Goal: Task Accomplishment & Management: Use online tool/utility

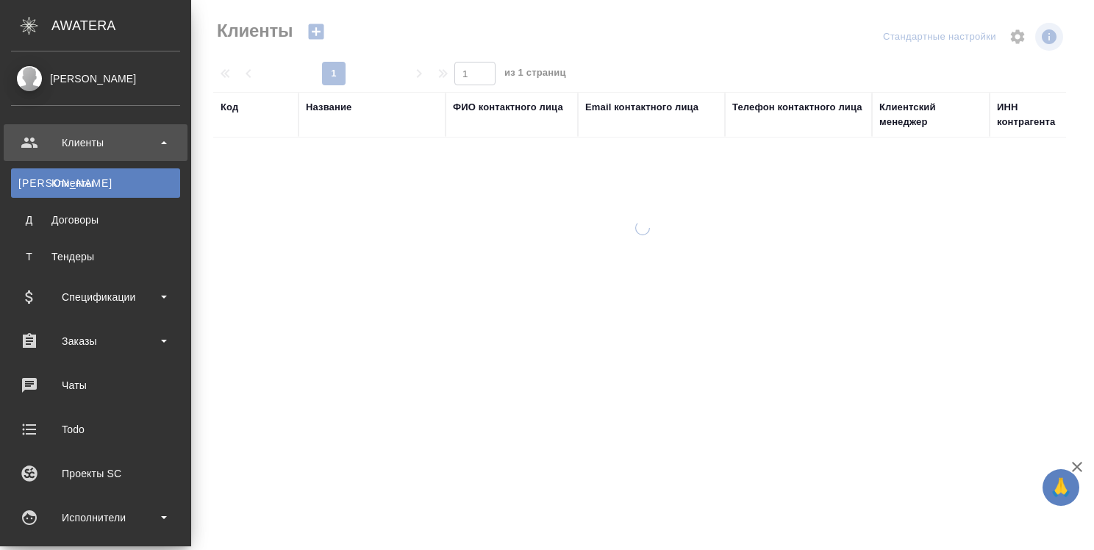
select select "RU"
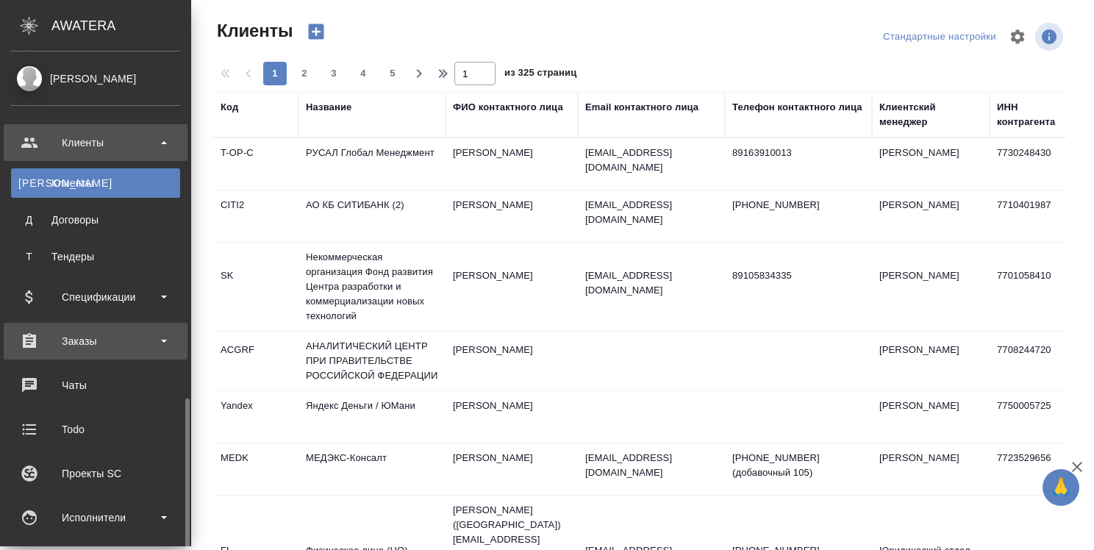
scroll to position [221, 0]
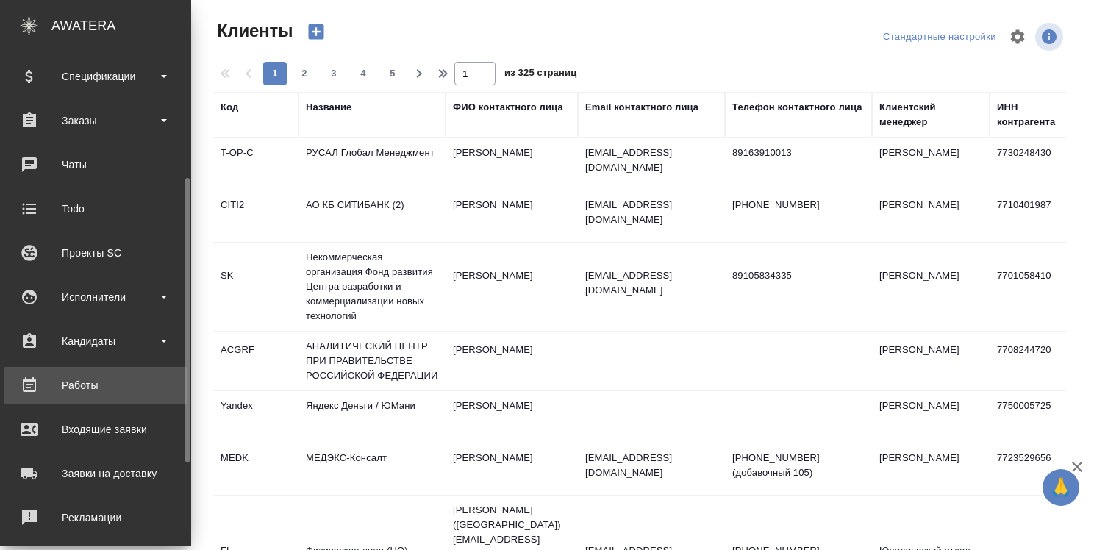
click at [86, 383] on div "Работы" at bounding box center [95, 385] width 169 height 22
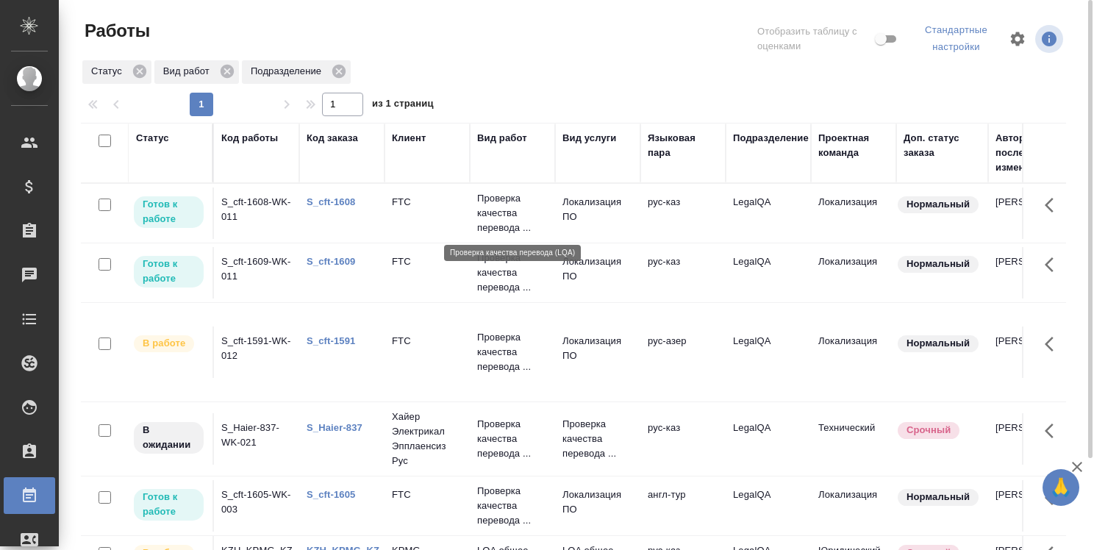
scroll to position [110, 0]
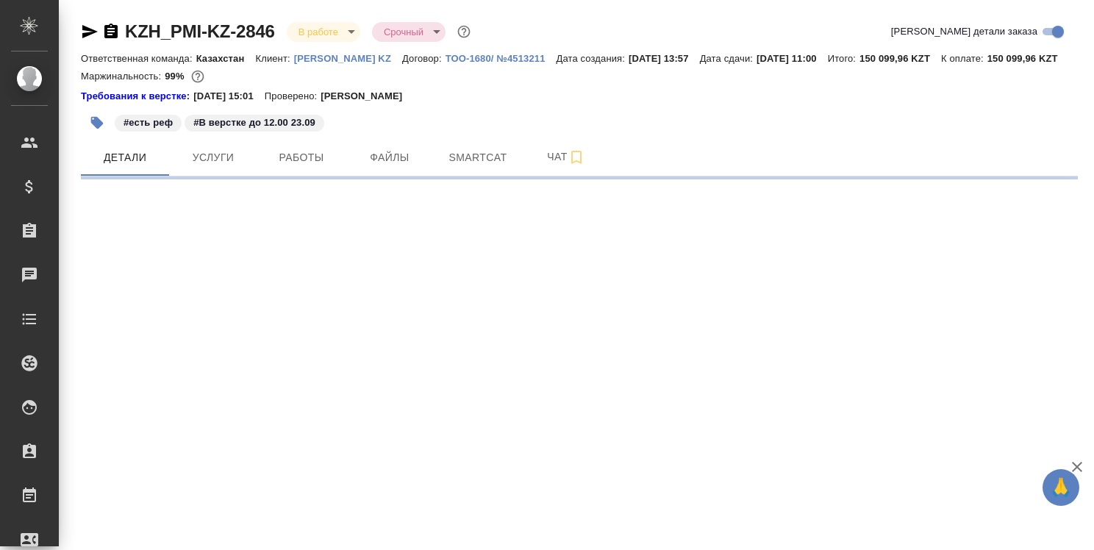
select select "RU"
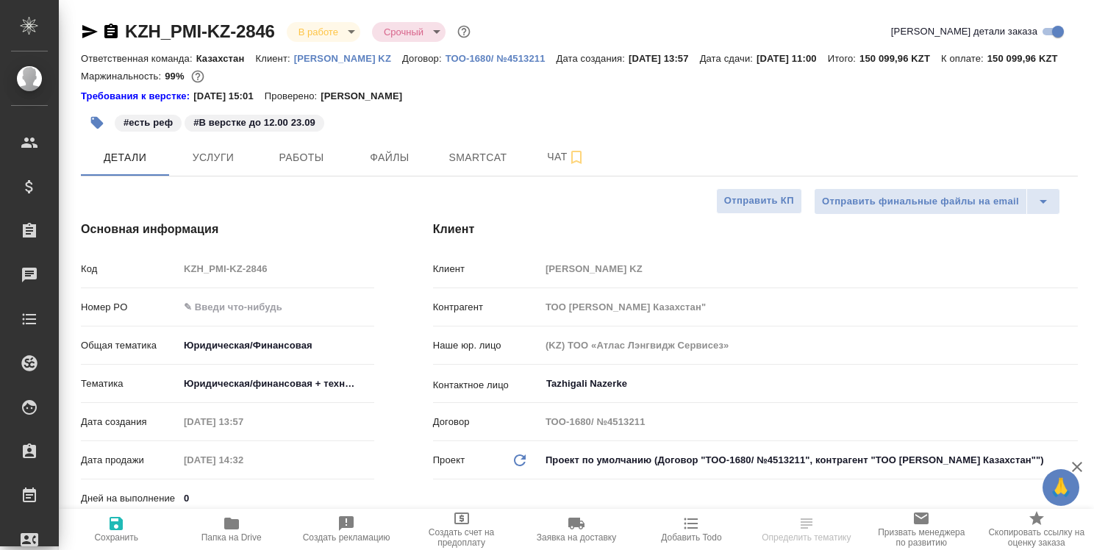
type textarea "x"
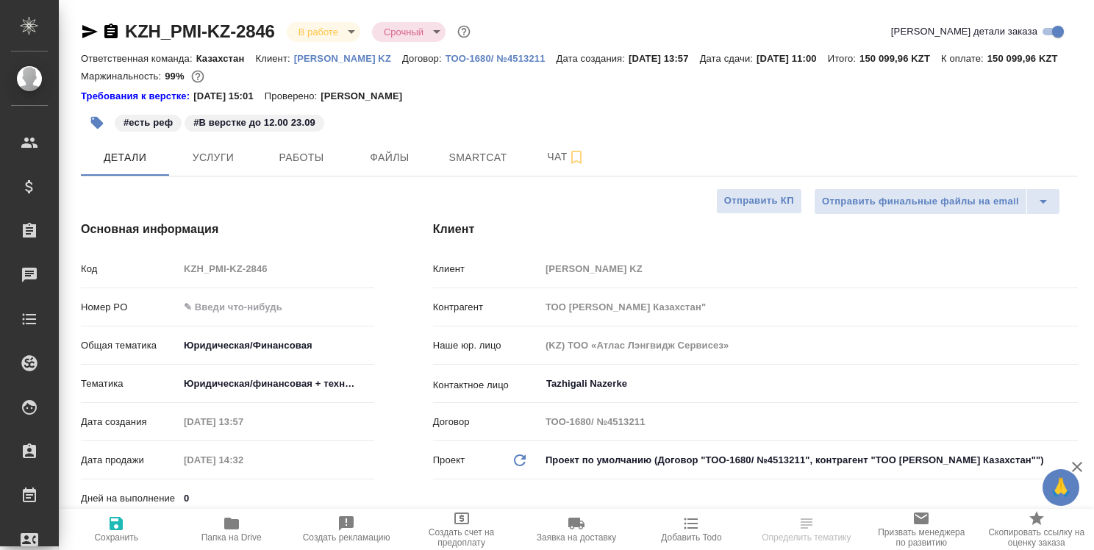
type textarea "x"
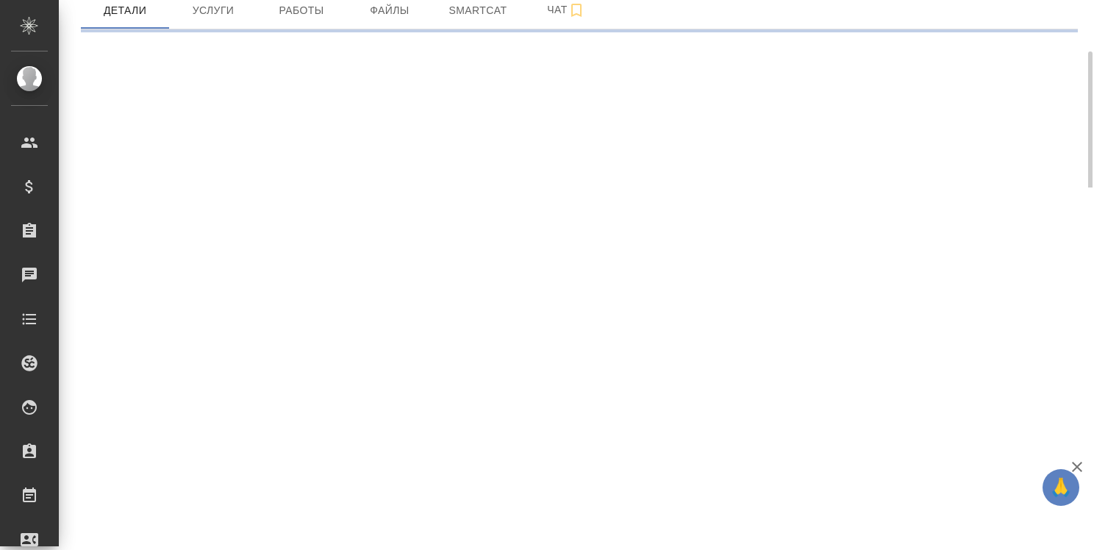
select select "RU"
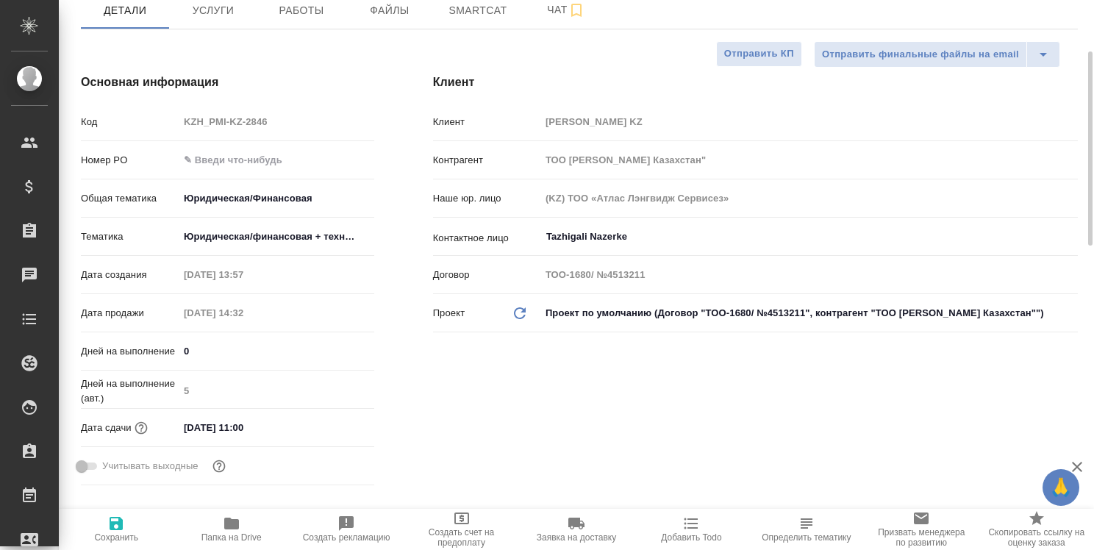
type textarea "x"
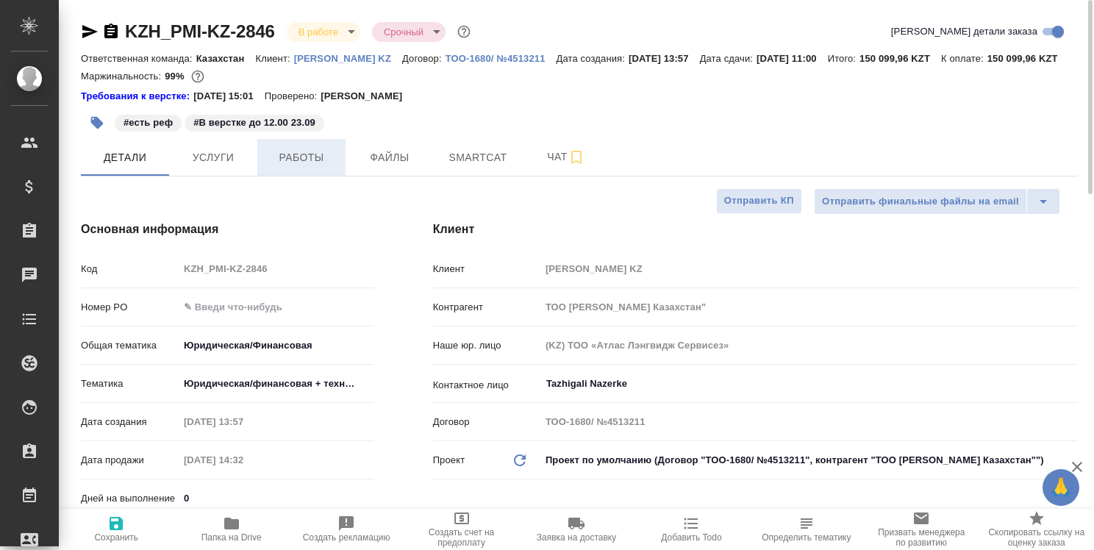
click at [300, 167] on span "Работы" at bounding box center [301, 158] width 71 height 18
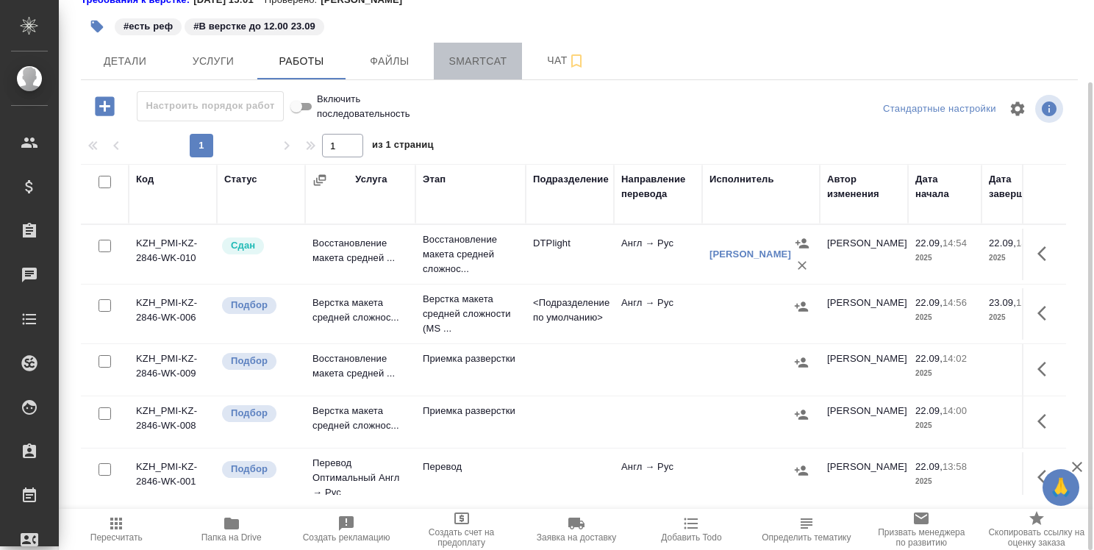
click at [473, 71] on span "Smartcat" at bounding box center [478, 61] width 71 height 18
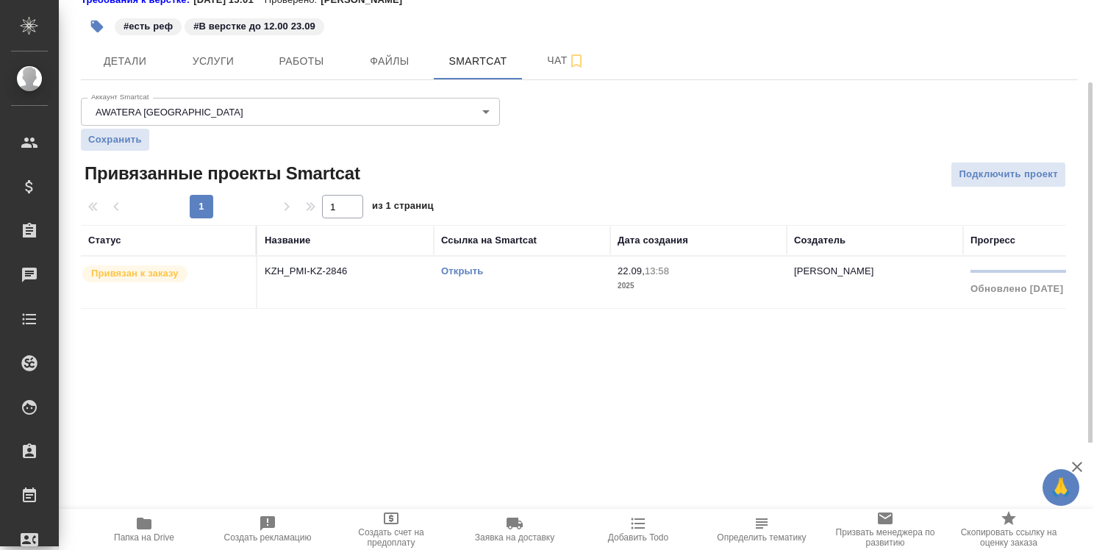
click at [469, 277] on link "Открыть" at bounding box center [462, 271] width 42 height 11
click at [467, 277] on link "Открыть" at bounding box center [462, 271] width 42 height 11
click at [147, 523] on icon "button" at bounding box center [144, 524] width 15 height 12
click at [304, 71] on span "Работы" at bounding box center [301, 61] width 71 height 18
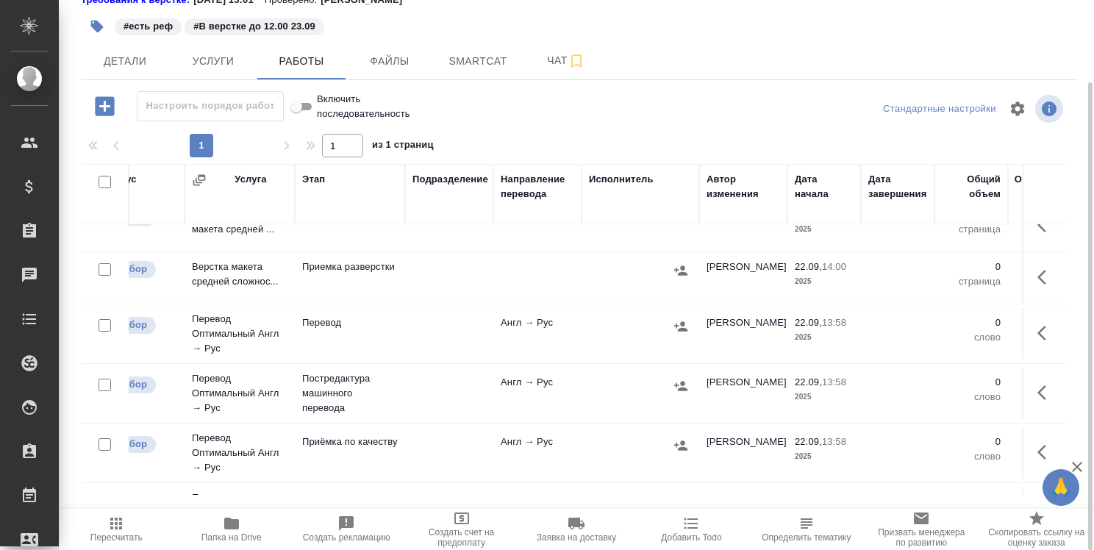
scroll to position [147, 121]
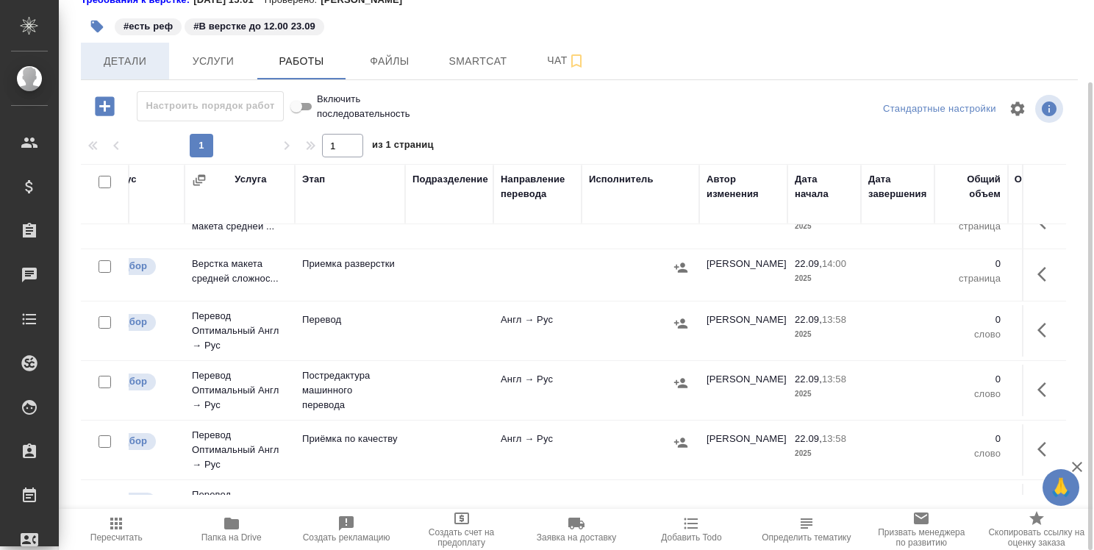
click at [126, 71] on span "Детали" at bounding box center [125, 61] width 71 height 18
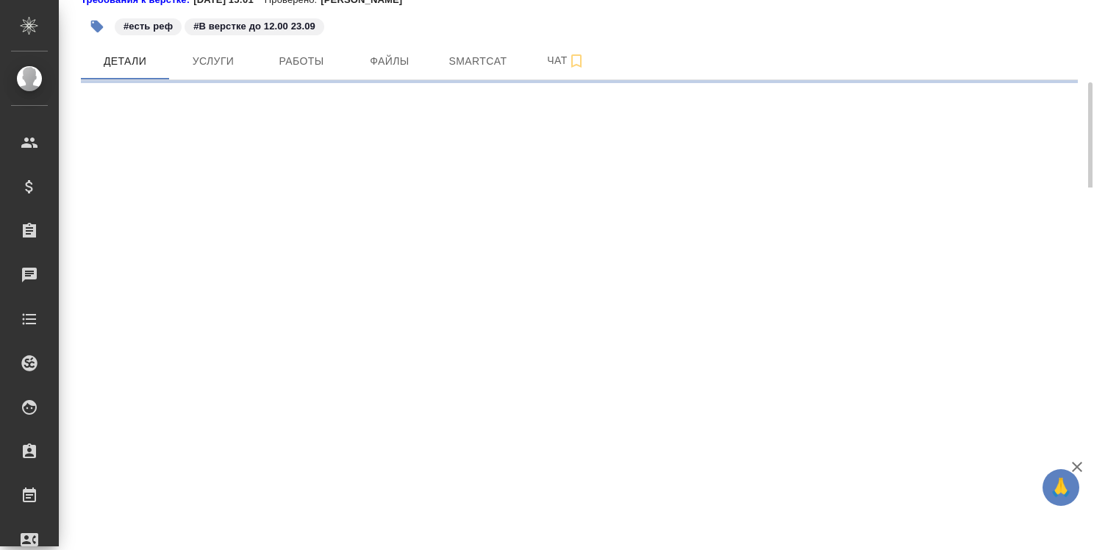
select select "RU"
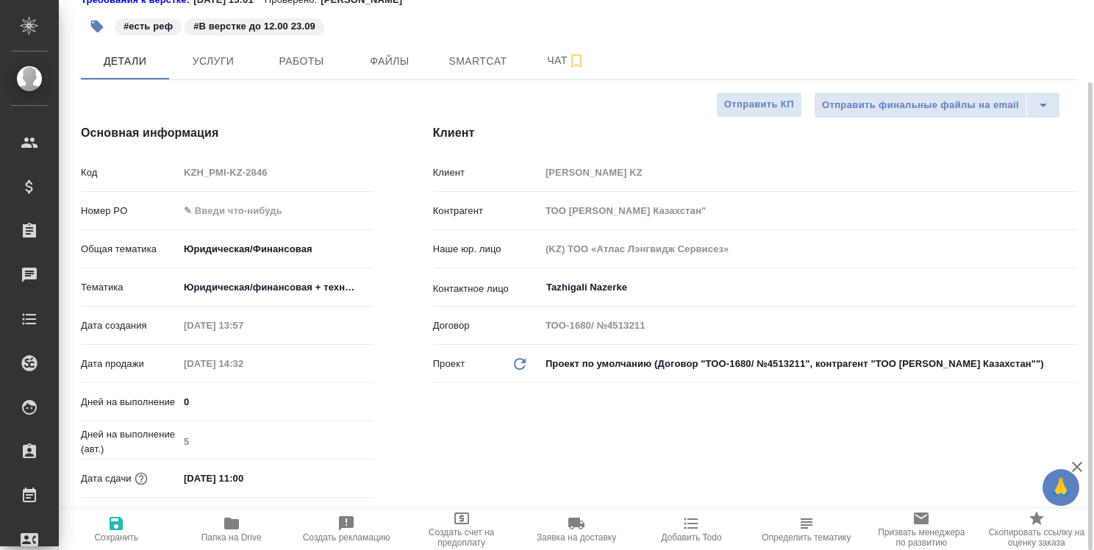
type textarea "x"
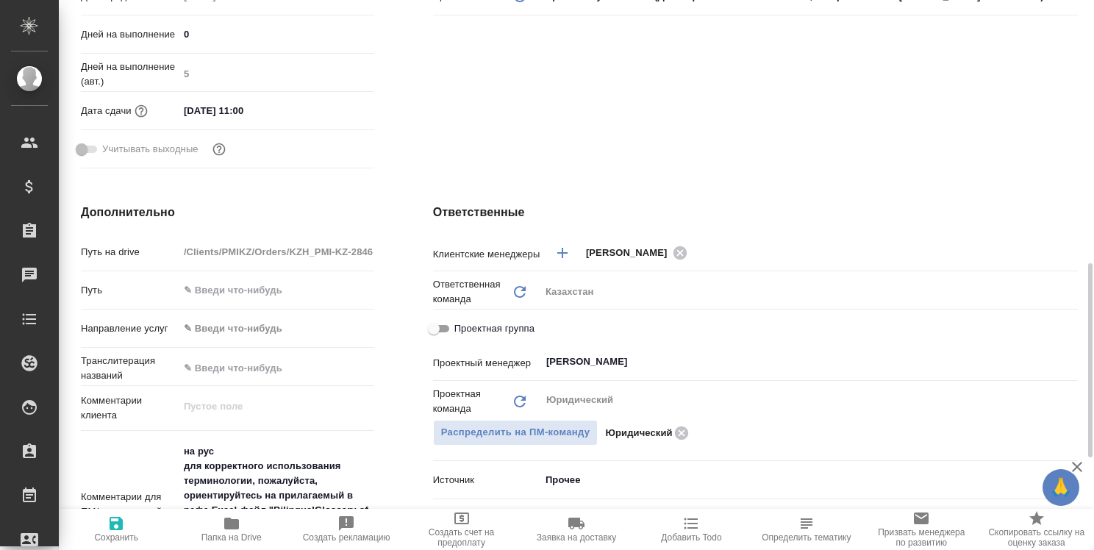
scroll to position [611, 0]
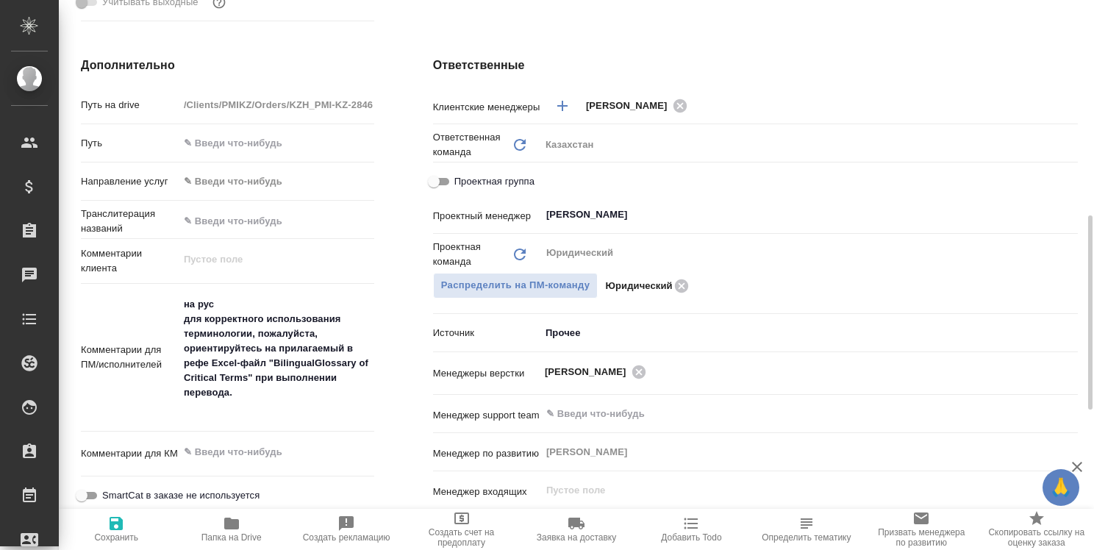
type textarea "x"
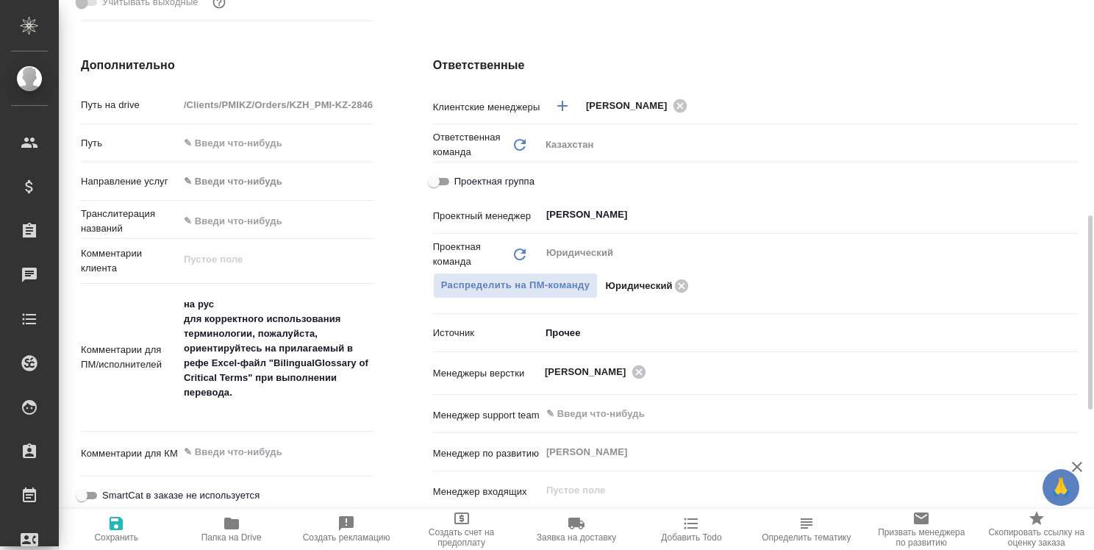
type textarea "x"
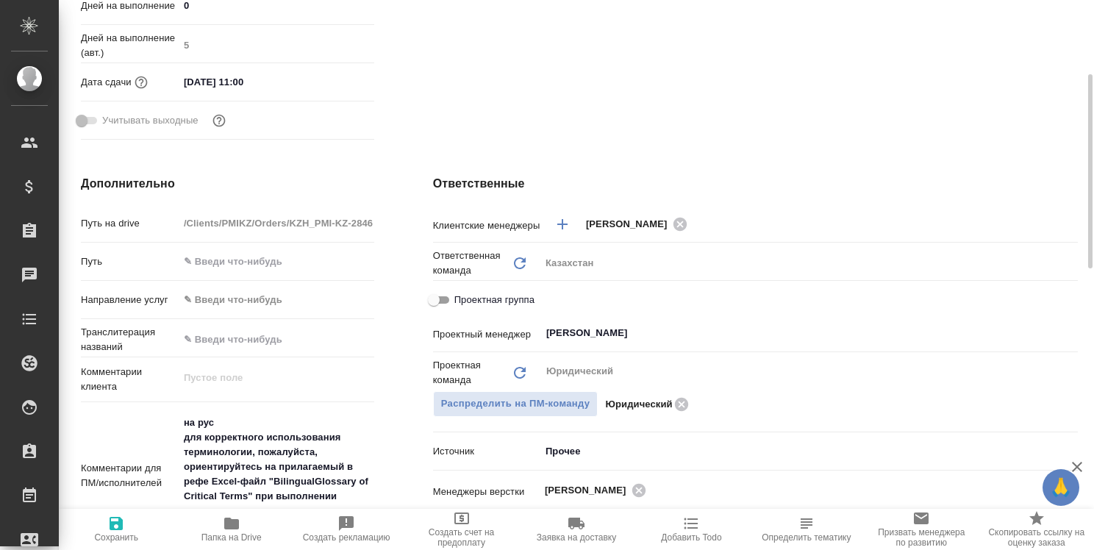
scroll to position [272, 0]
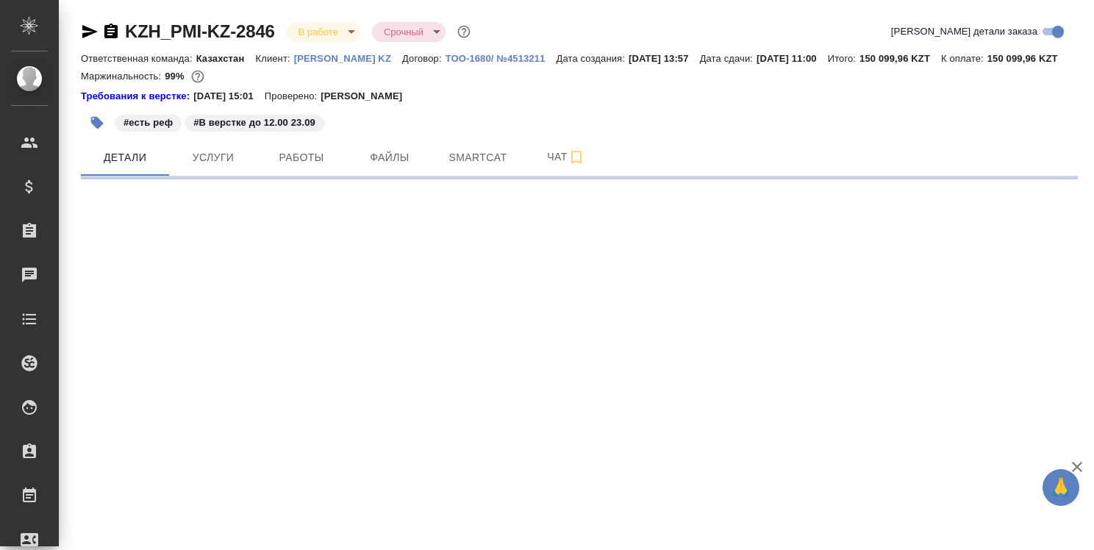
select select "RU"
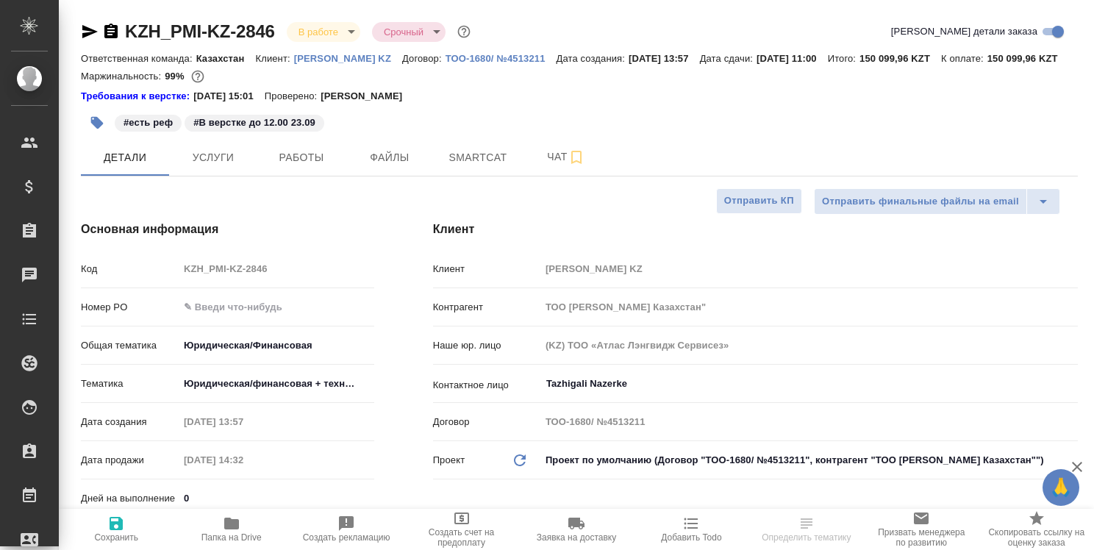
type textarea "x"
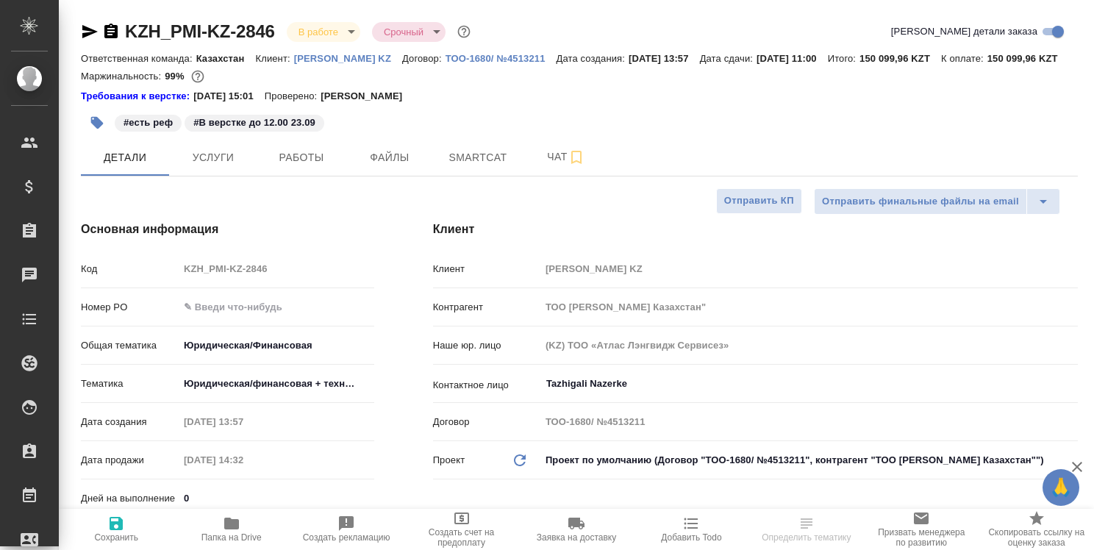
type textarea "x"
click at [302, 167] on span "Работы" at bounding box center [301, 158] width 71 height 18
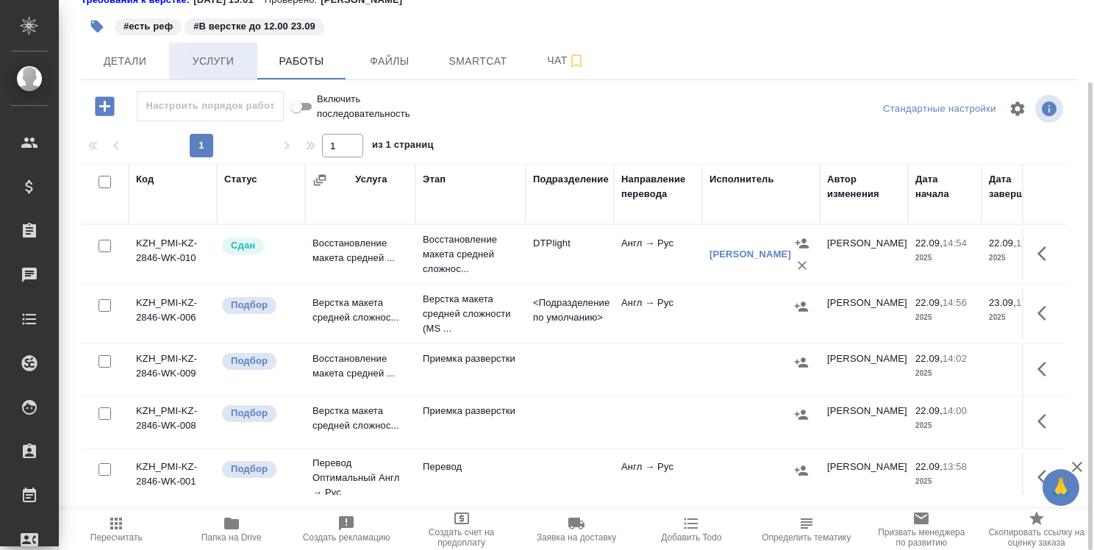
click at [227, 71] on span "Услуги" at bounding box center [213, 61] width 71 height 18
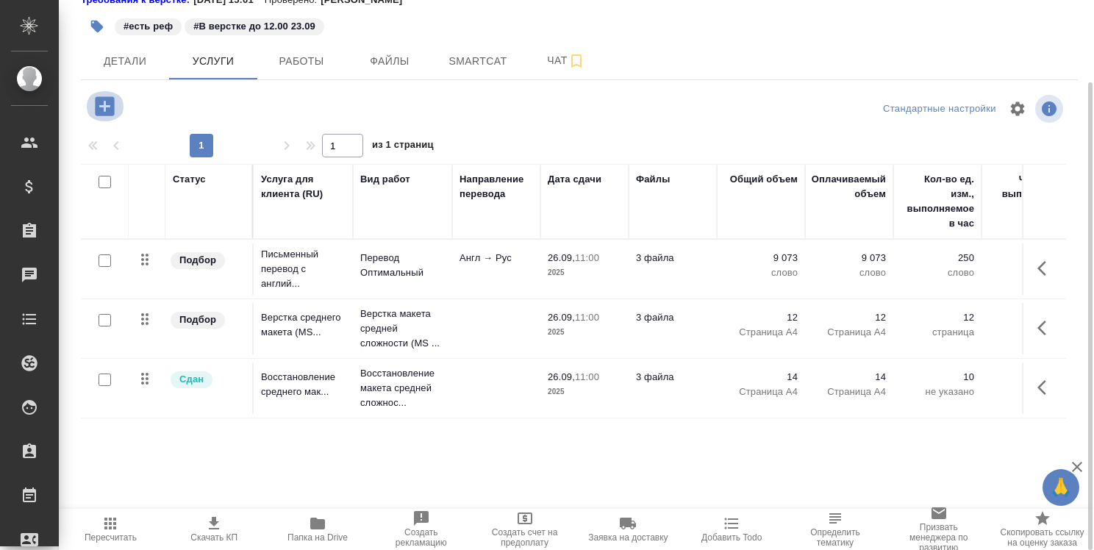
click at [108, 119] on icon "button" at bounding box center [105, 106] width 26 height 26
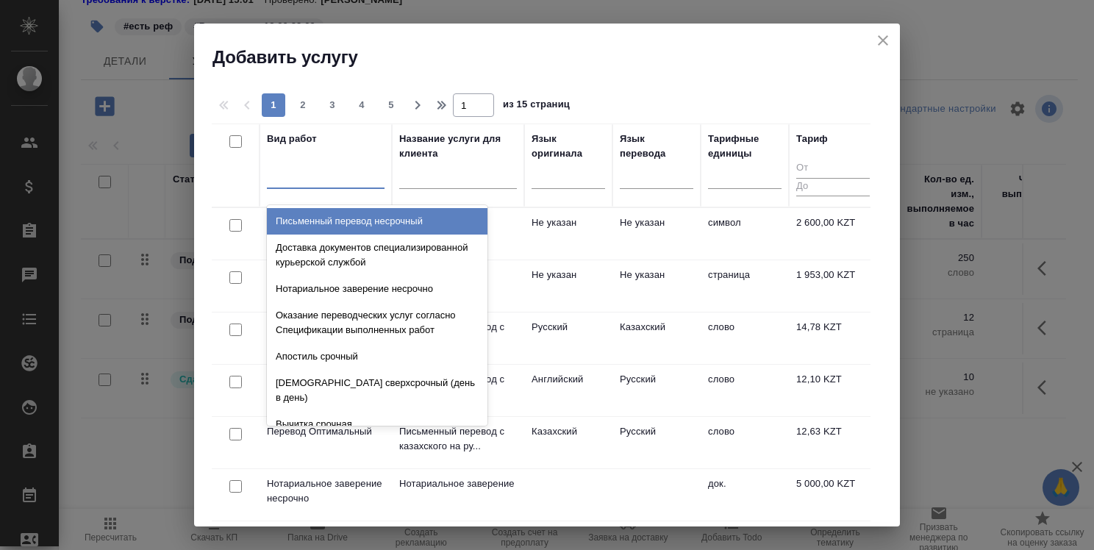
click at [303, 177] on div at bounding box center [326, 173] width 118 height 21
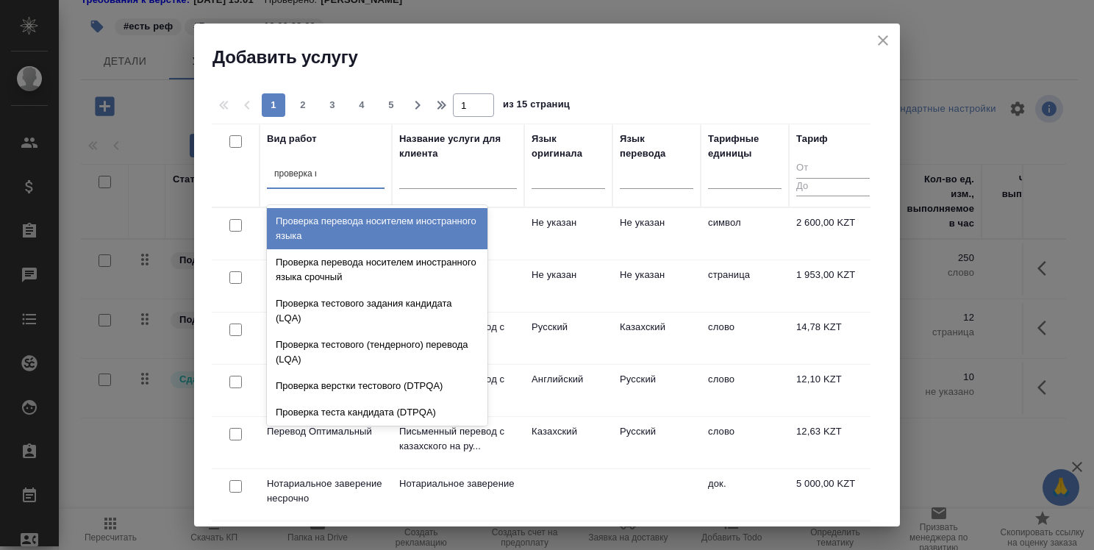
type input "проверка ка"
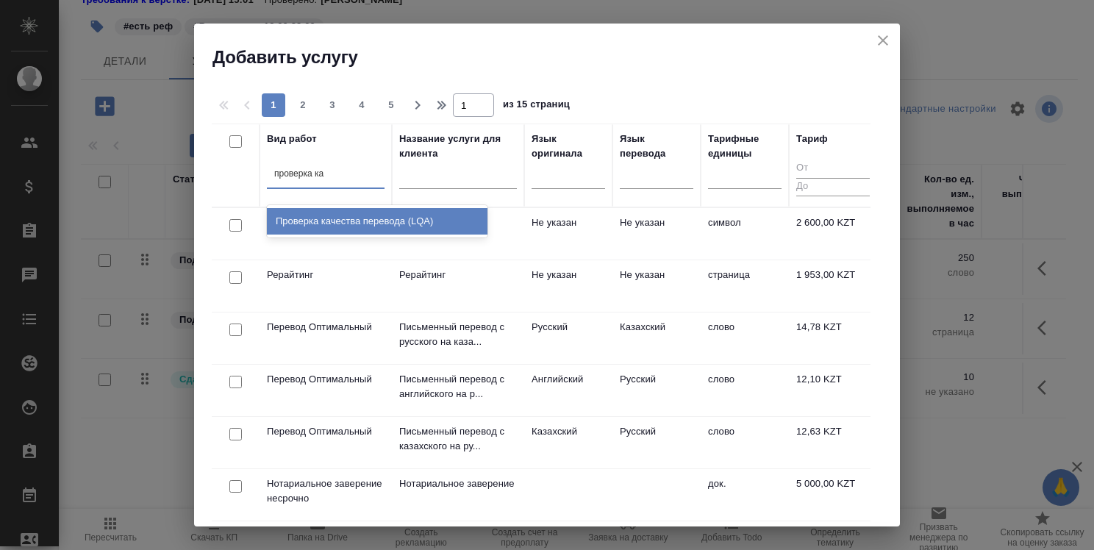
click at [394, 213] on div "Проверка качества перевода (LQA)" at bounding box center [377, 221] width 221 height 26
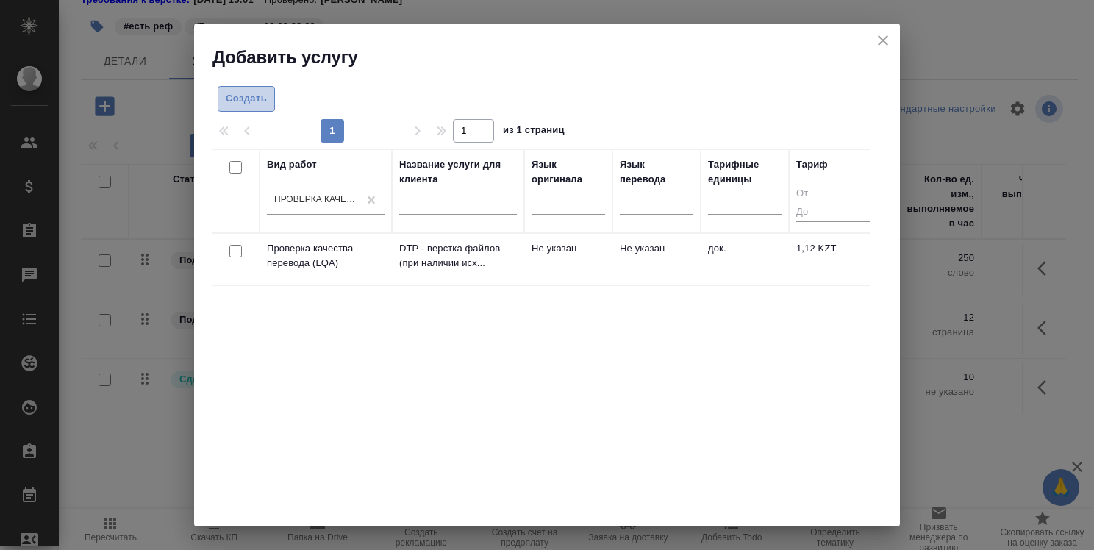
click at [247, 99] on span "Создать" at bounding box center [246, 98] width 41 height 17
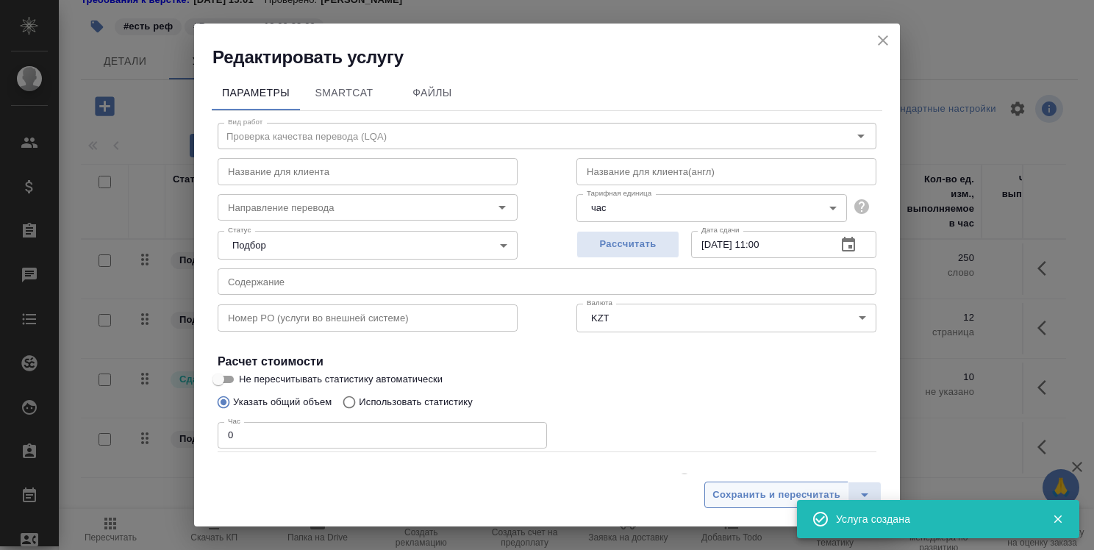
click at [738, 502] on span "Сохранить и пересчитать" at bounding box center [777, 495] width 128 height 17
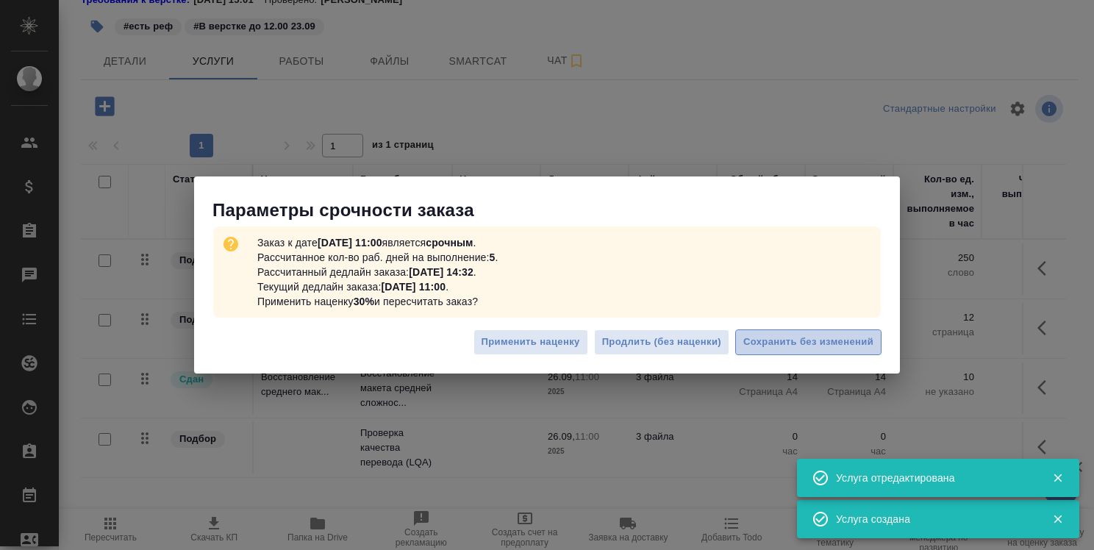
click at [774, 338] on span "Сохранить без изменений" at bounding box center [809, 342] width 130 height 17
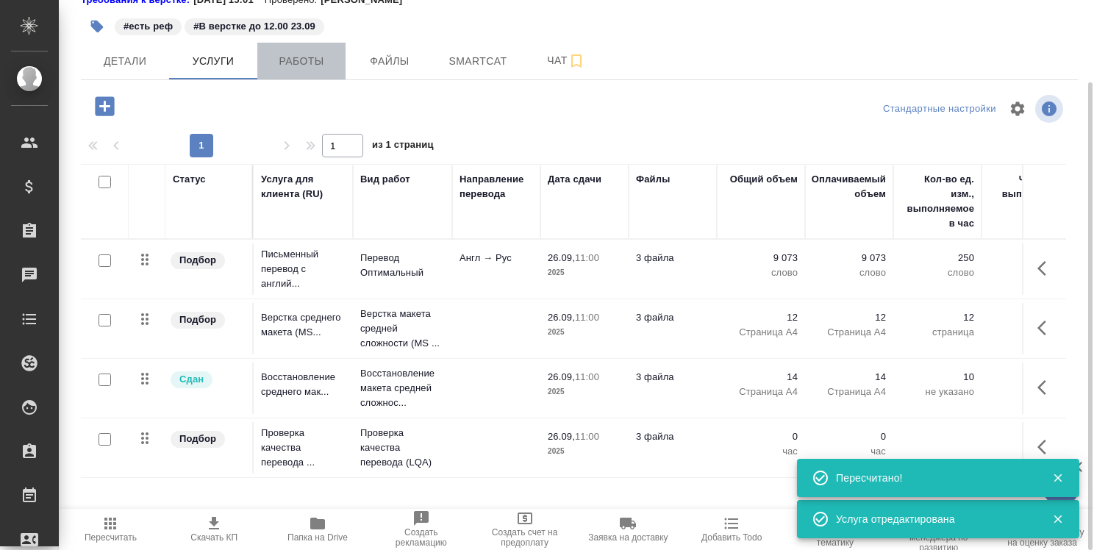
click at [316, 71] on span "Работы" at bounding box center [301, 61] width 71 height 18
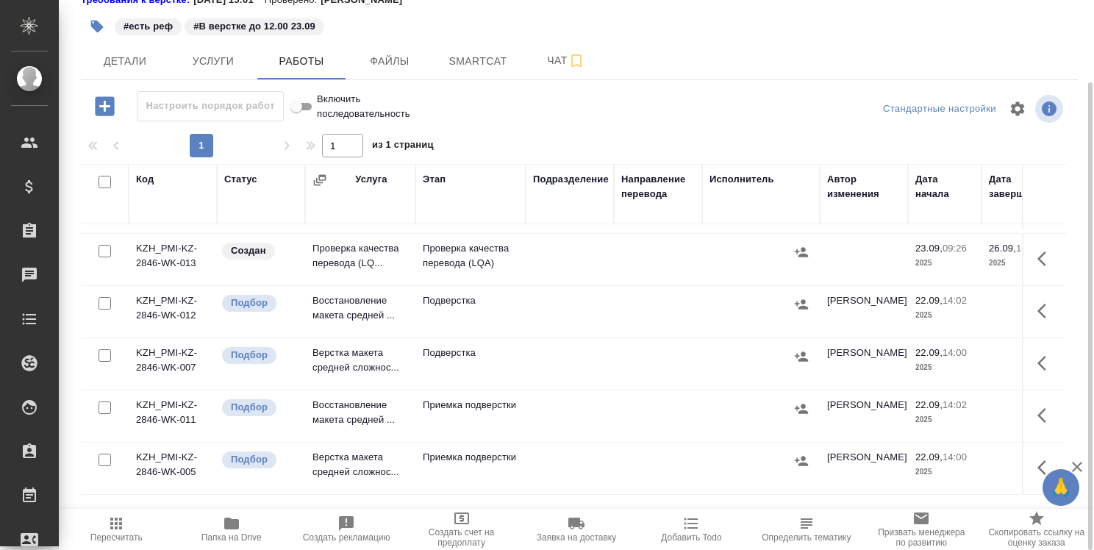
scroll to position [462, 0]
click at [1038, 264] on icon "button" at bounding box center [1047, 259] width 18 height 18
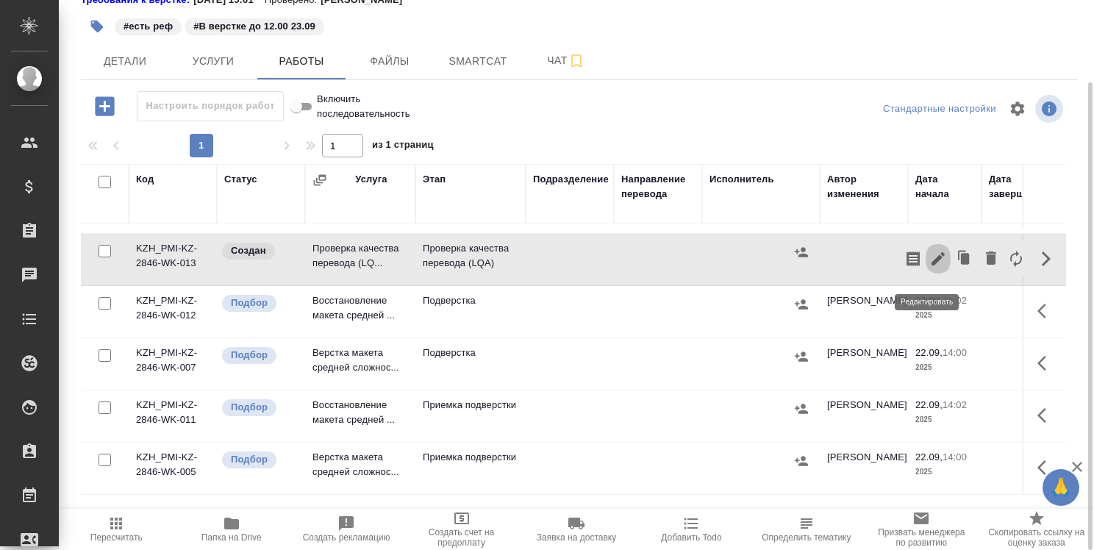
click at [932, 264] on icon "button" at bounding box center [938, 258] width 13 height 13
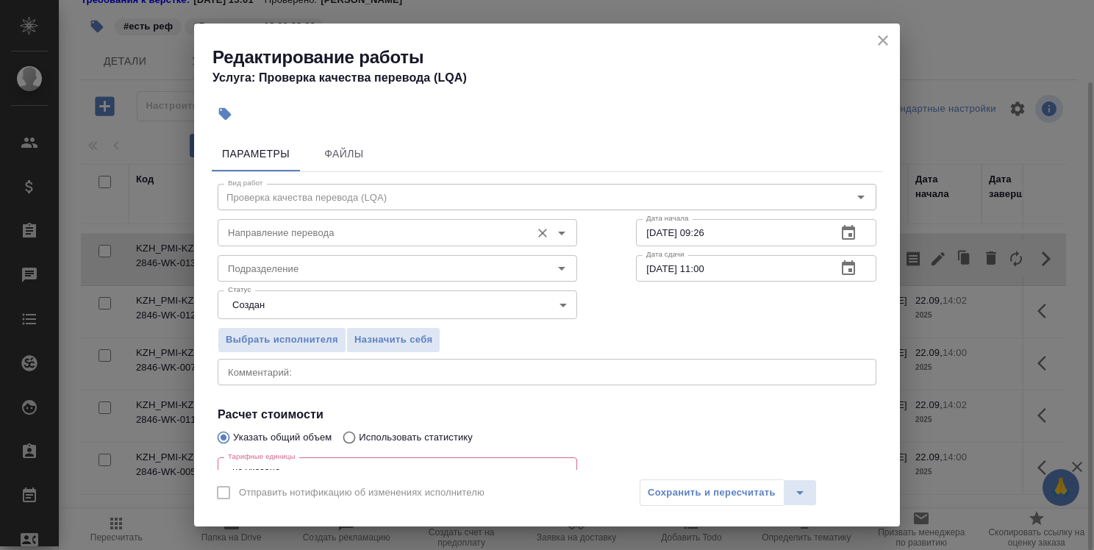
click at [469, 235] on input "Направление перевода" at bounding box center [373, 233] width 302 height 18
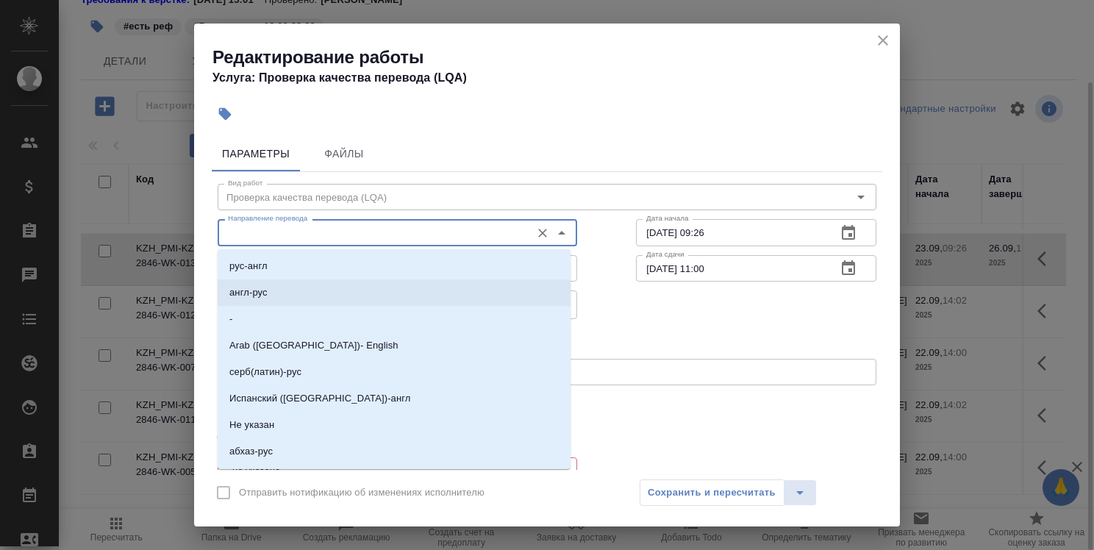
click at [444, 290] on li "англ-рус" at bounding box center [394, 293] width 353 height 26
type input "англ-рус"
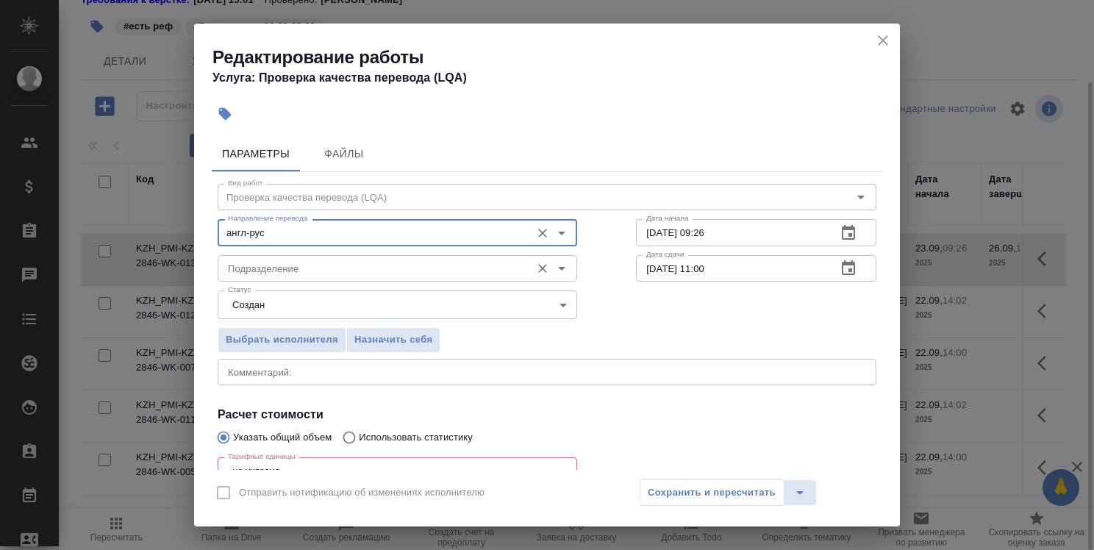
click at [442, 265] on input "Подразделение" at bounding box center [373, 269] width 302 height 18
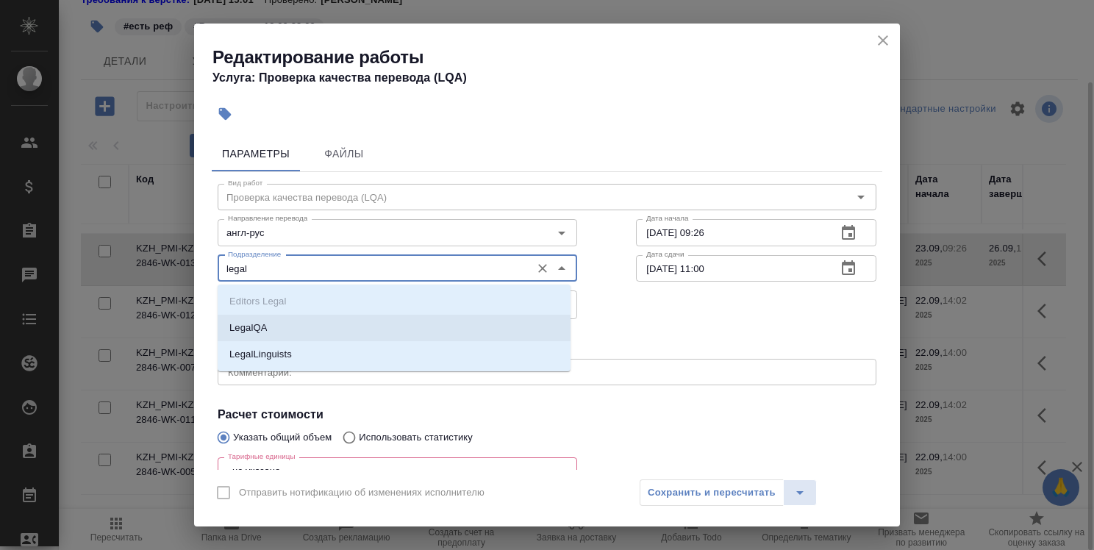
click at [435, 332] on li "LegalQA" at bounding box center [394, 328] width 353 height 26
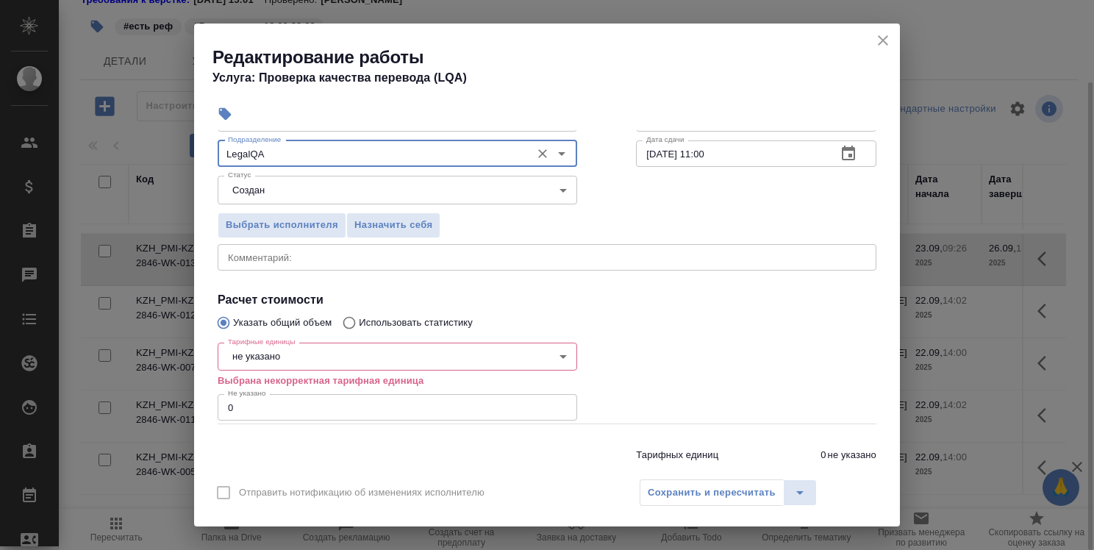
scroll to position [157, 0]
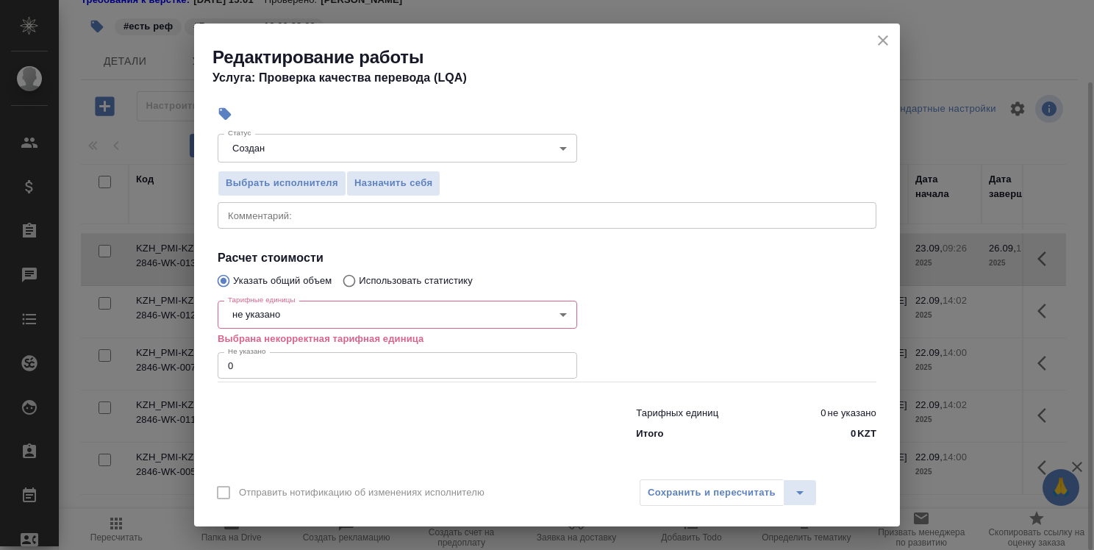
type input "LegalQA"
click at [479, 302] on body "🙏 .cls-1 fill:#fff; AWATERA Strelnikova Olga Клиенты Спецификации Заказы 0 Чаты…" at bounding box center [547, 275] width 1094 height 550
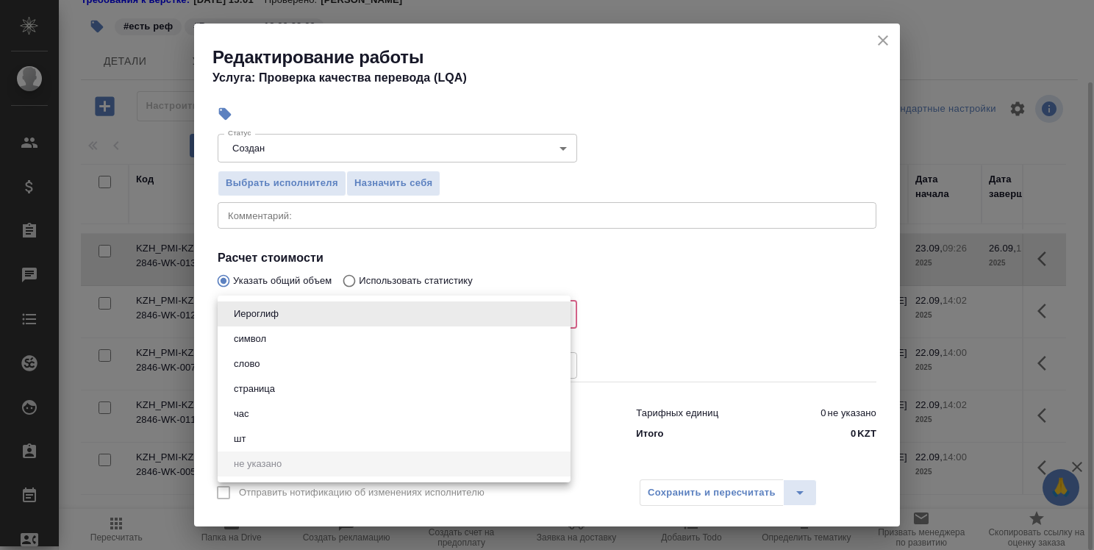
click at [397, 413] on li "час" at bounding box center [394, 414] width 353 height 25
type input "5a8b1489cc6b4906c91bfd93"
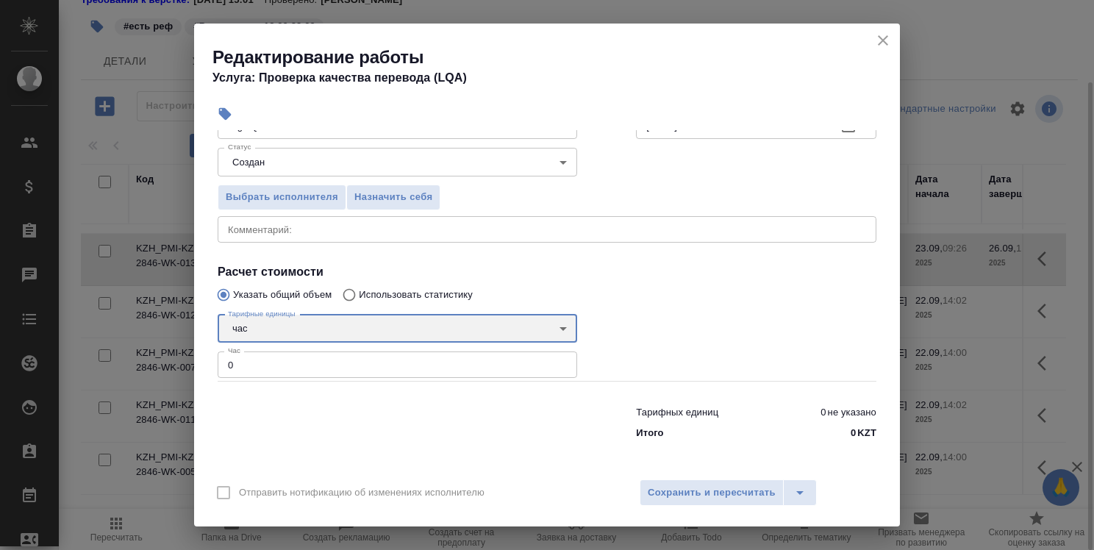
scroll to position [142, 0]
click at [370, 366] on input "0" at bounding box center [398, 365] width 360 height 26
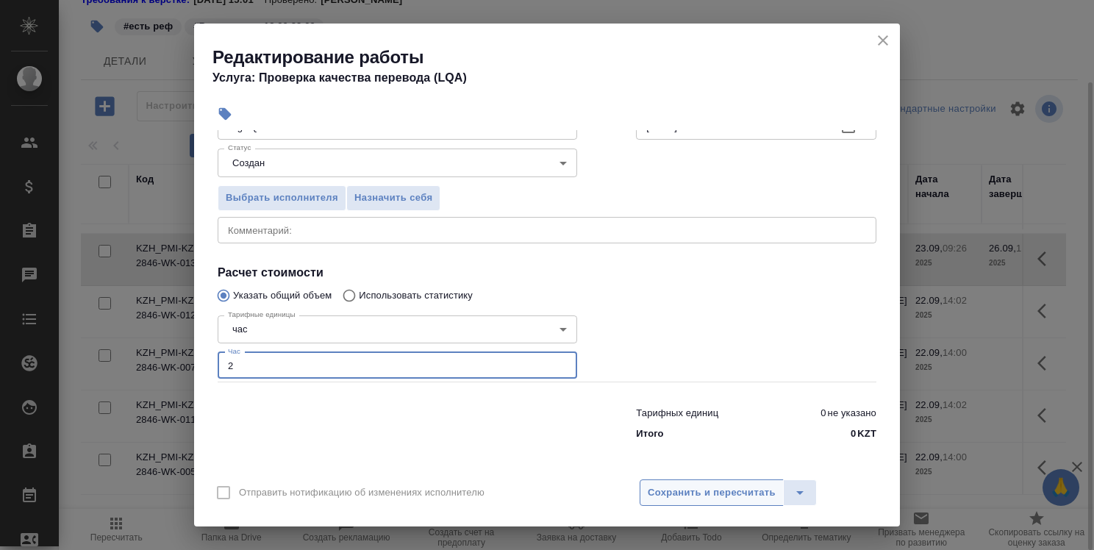
type input "2"
click at [726, 495] on span "Сохранить и пересчитать" at bounding box center [712, 493] width 128 height 17
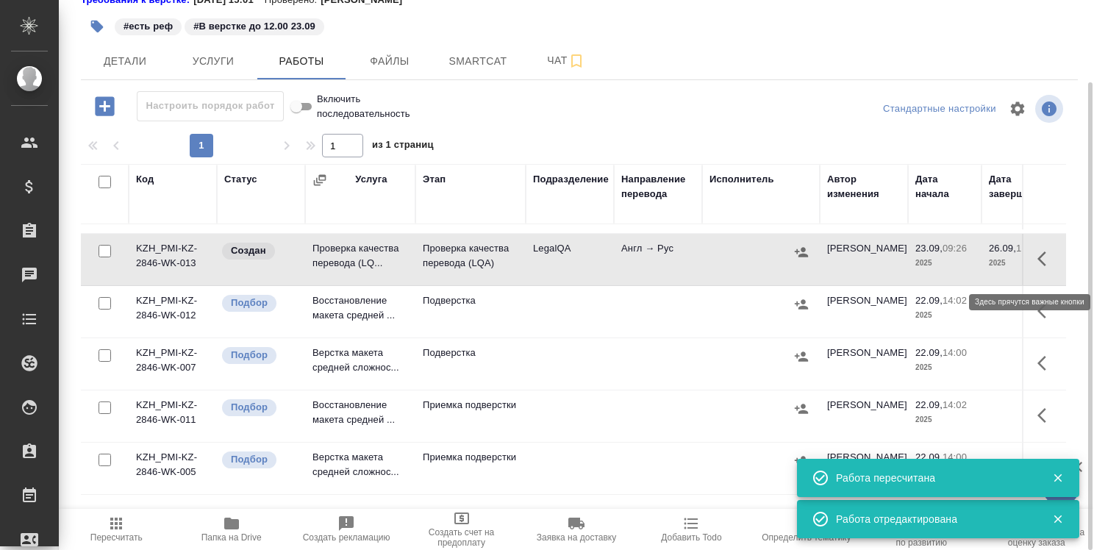
click at [1038, 268] on icon "button" at bounding box center [1047, 259] width 18 height 18
click at [930, 259] on icon "button" at bounding box center [939, 259] width 18 height 18
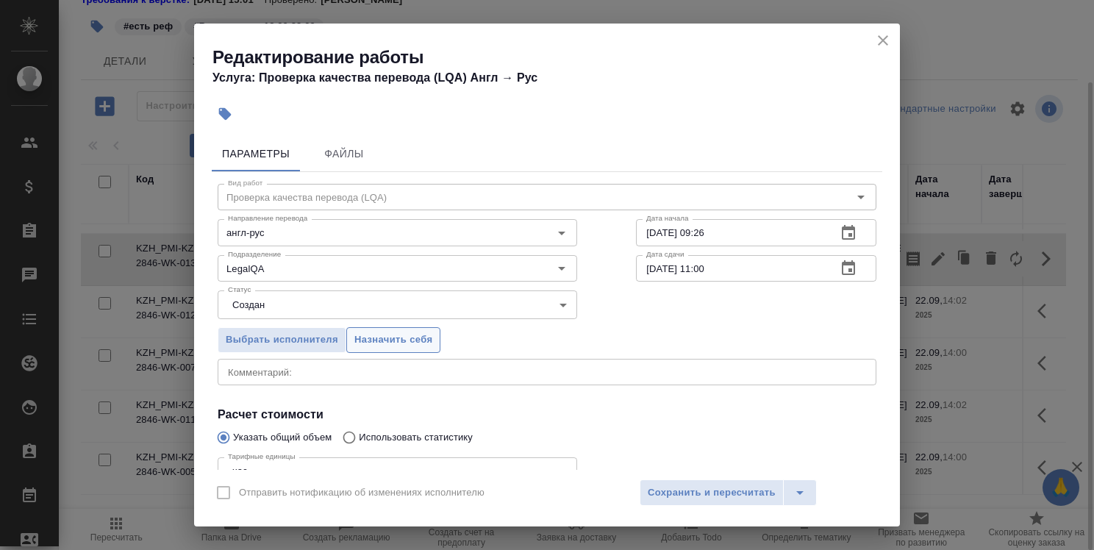
click at [385, 344] on span "Назначить себя" at bounding box center [394, 340] width 78 height 17
click at [713, 496] on span "Сохранить и пересчитать" at bounding box center [712, 493] width 128 height 17
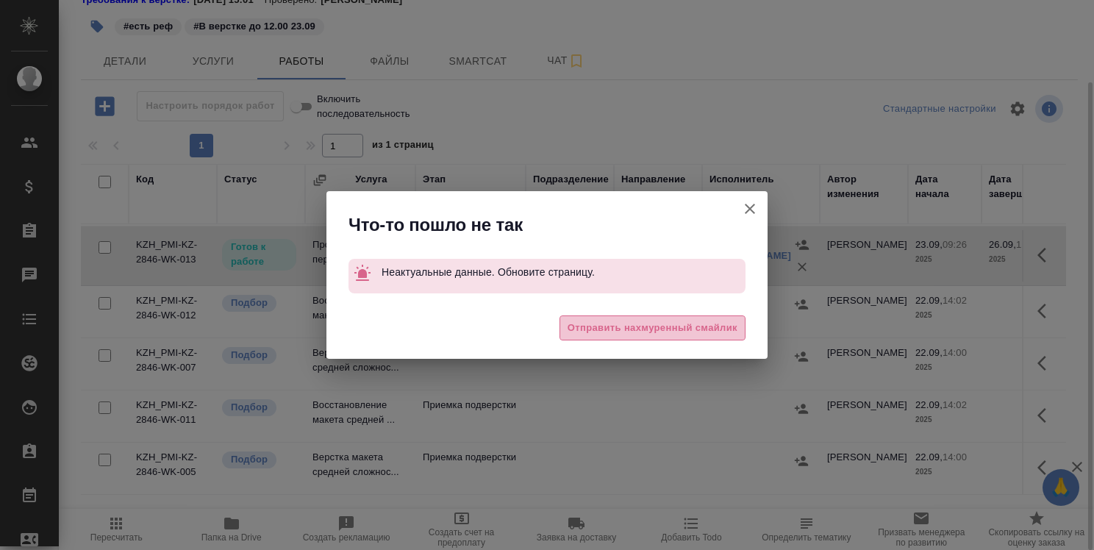
click at [676, 327] on span "Отправить нахмуренный смайлик" at bounding box center [653, 328] width 170 height 17
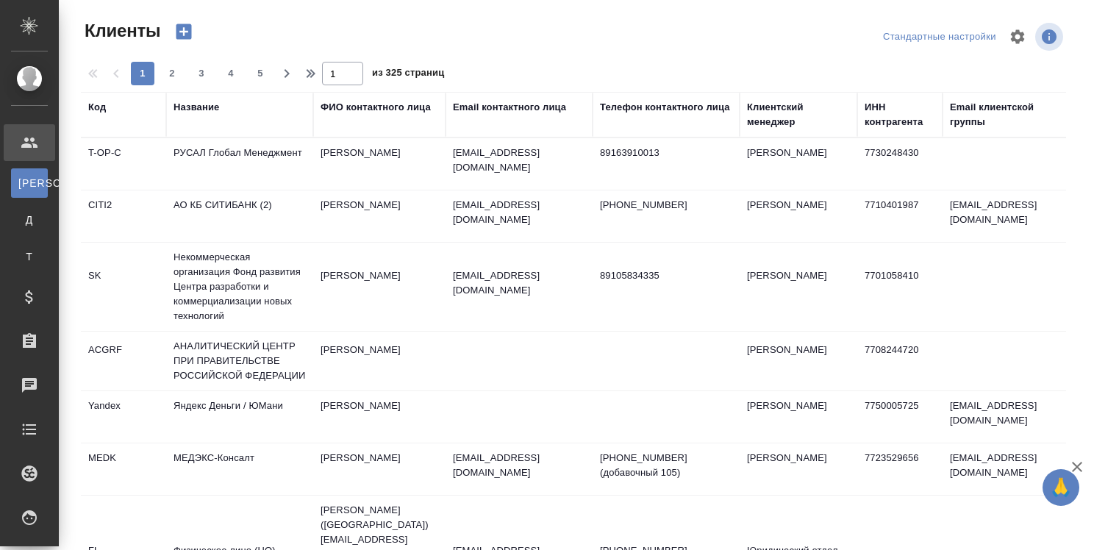
select select "RU"
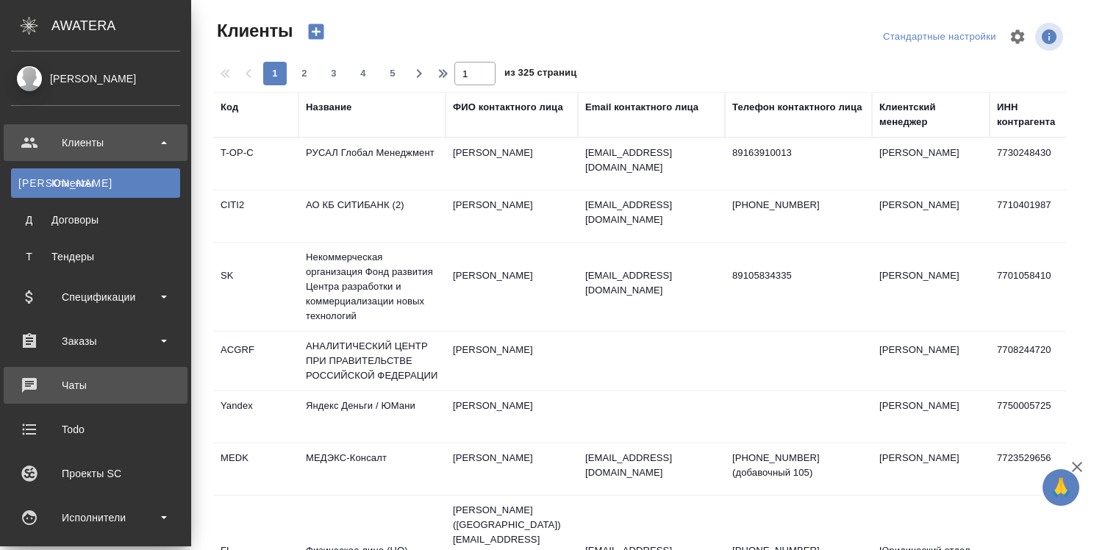
click at [76, 380] on div "Чаты" at bounding box center [95, 385] width 169 height 22
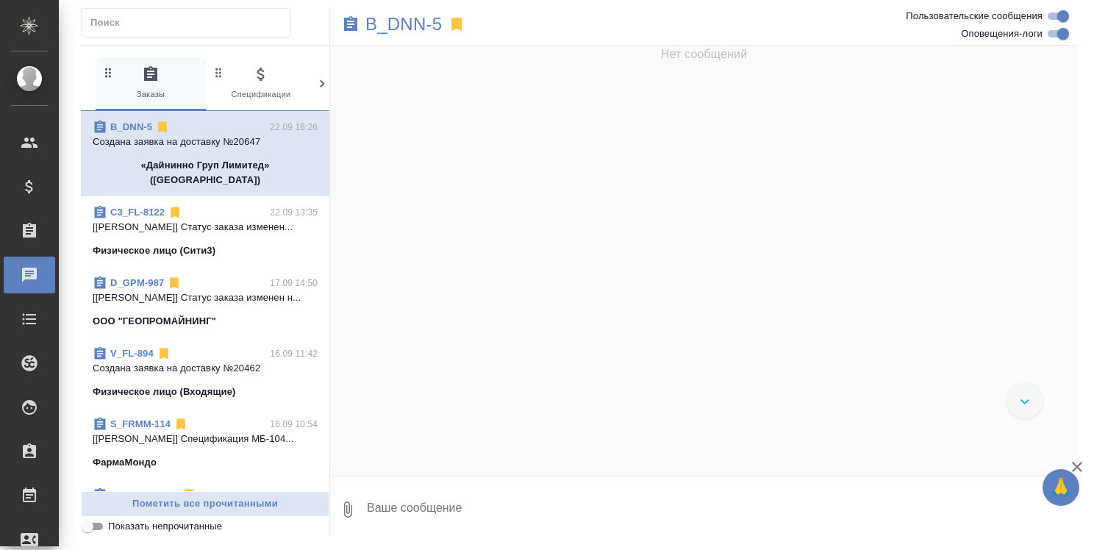
scroll to position [8228, 0]
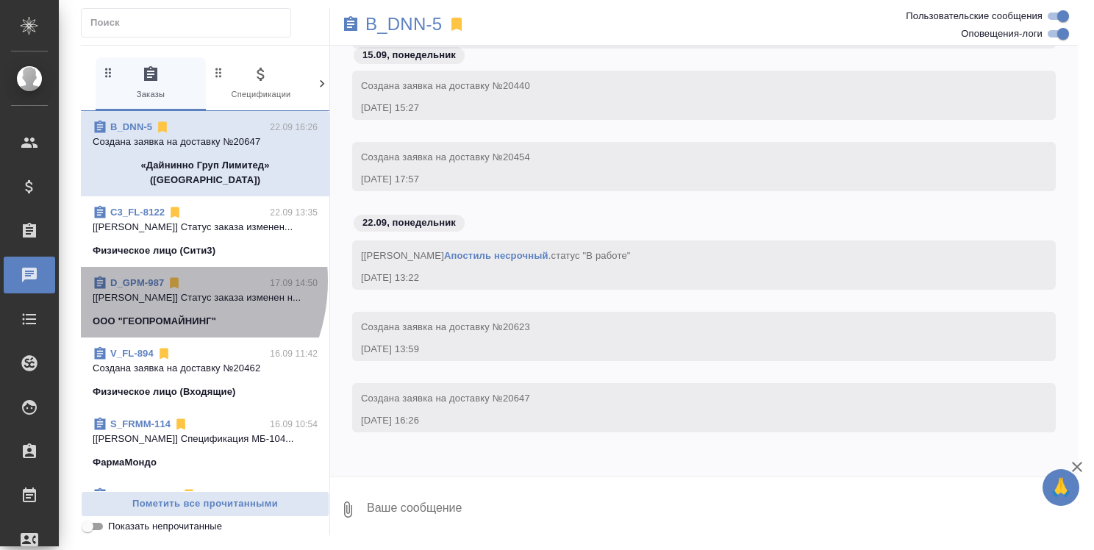
click at [143, 277] on link "D_GPM-987" at bounding box center [137, 282] width 54 height 11
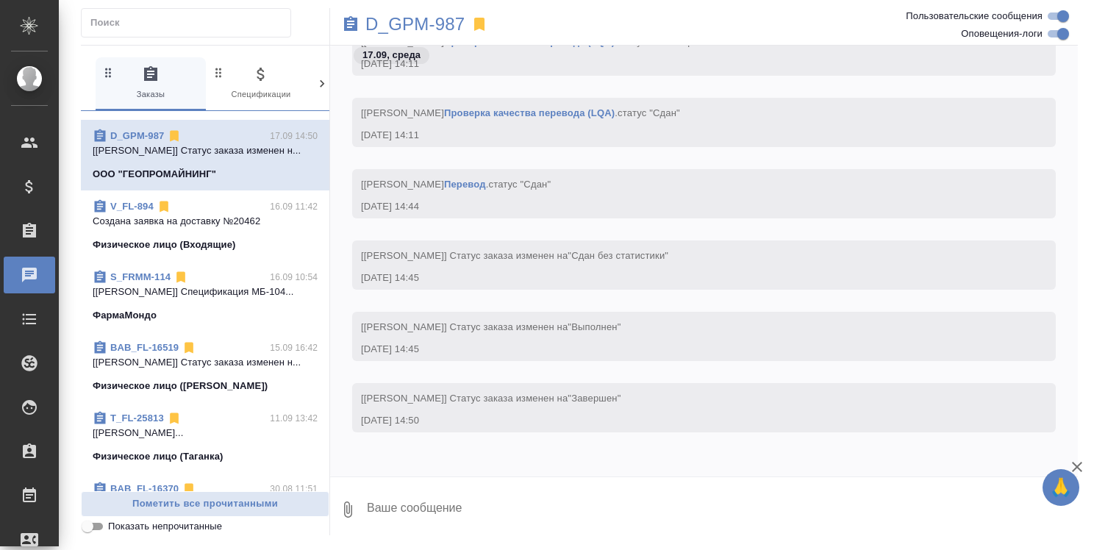
scroll to position [221, 0]
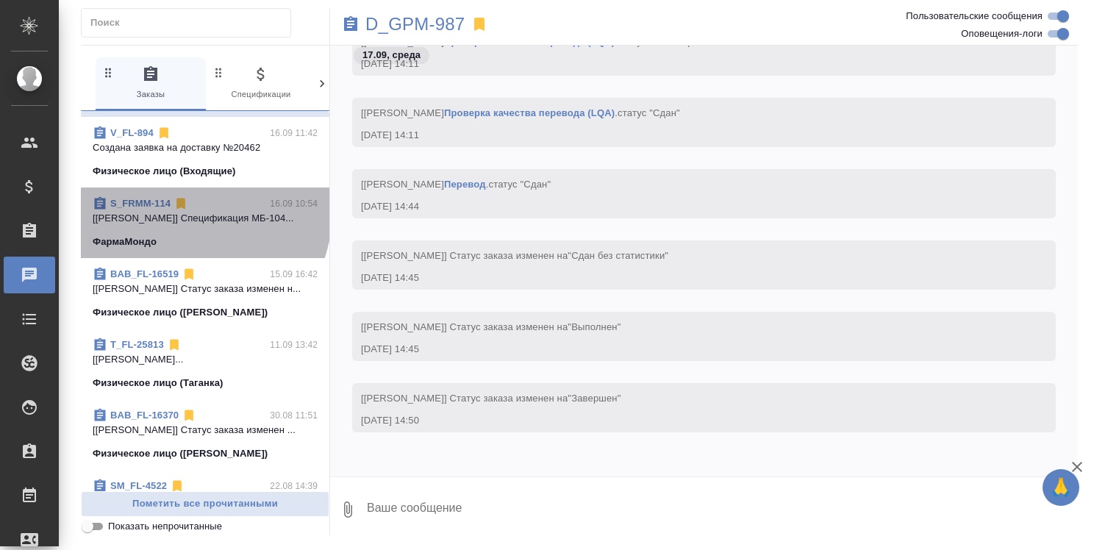
click at [159, 198] on link "S_FRMM-114" at bounding box center [140, 203] width 60 height 11
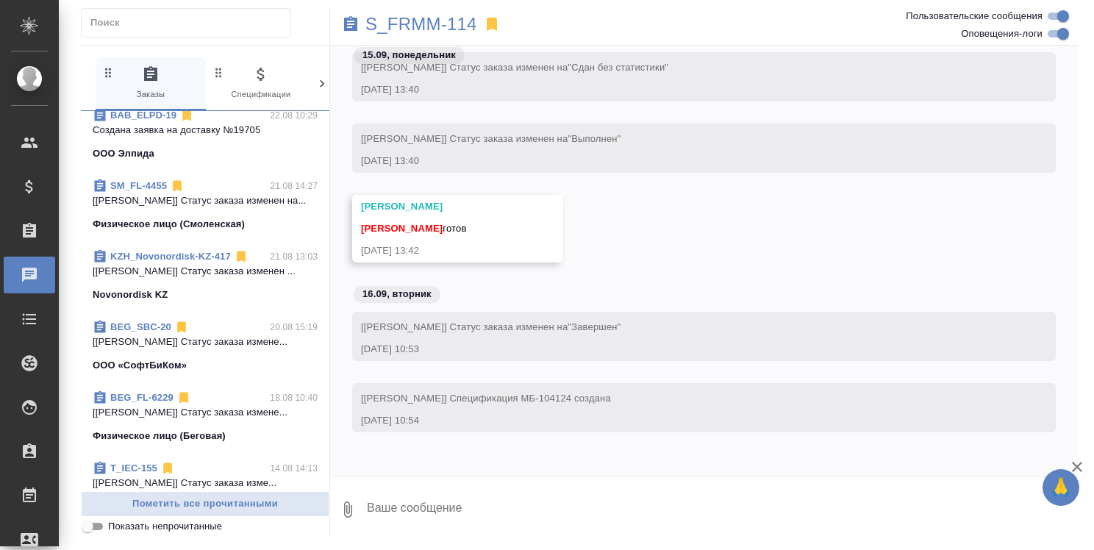
scroll to position [736, 0]
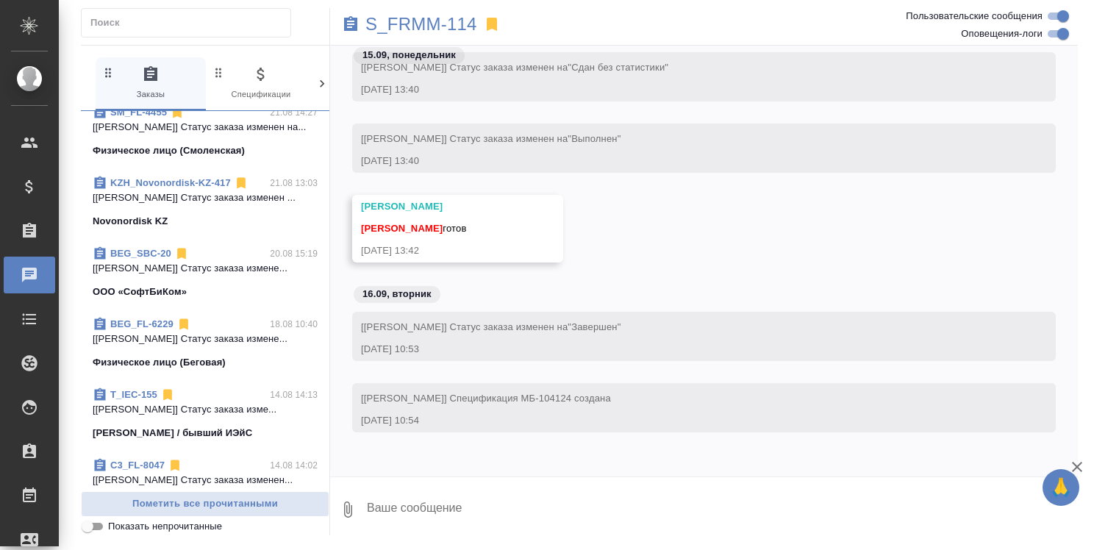
click at [155, 255] on link "BEG_SBC-20" at bounding box center [140, 253] width 61 height 11
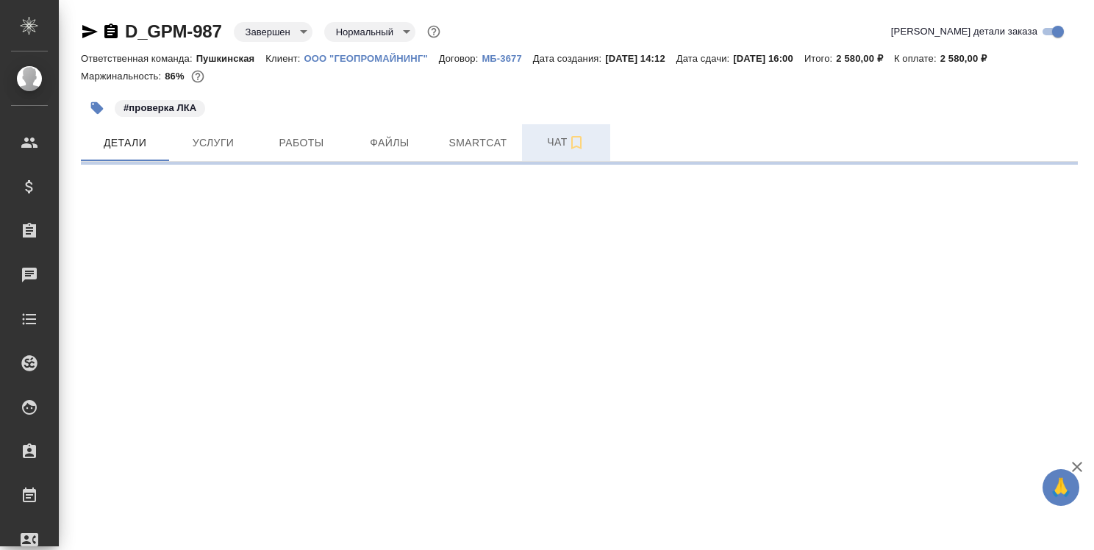
select select "RU"
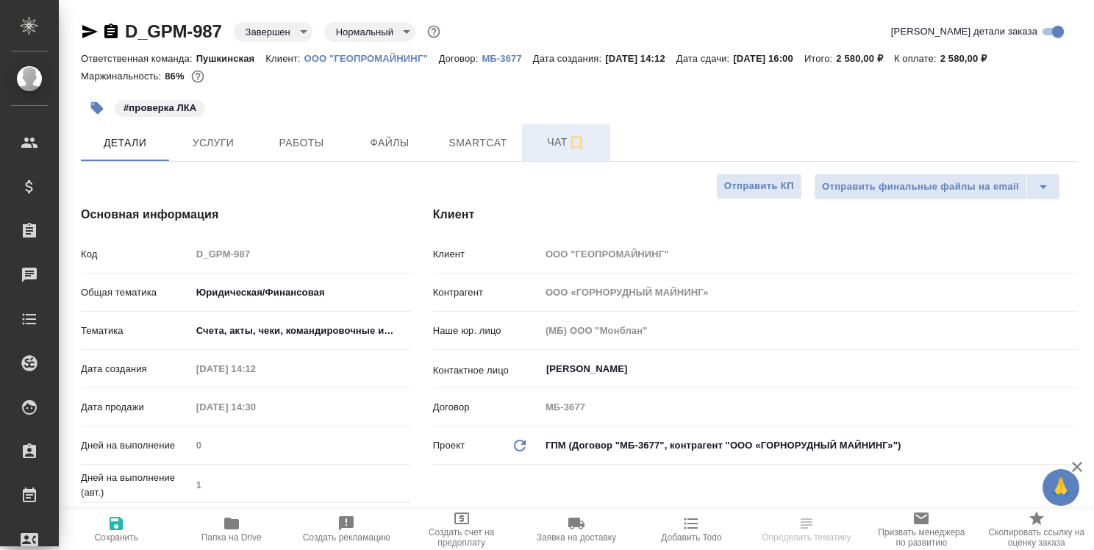
type textarea "x"
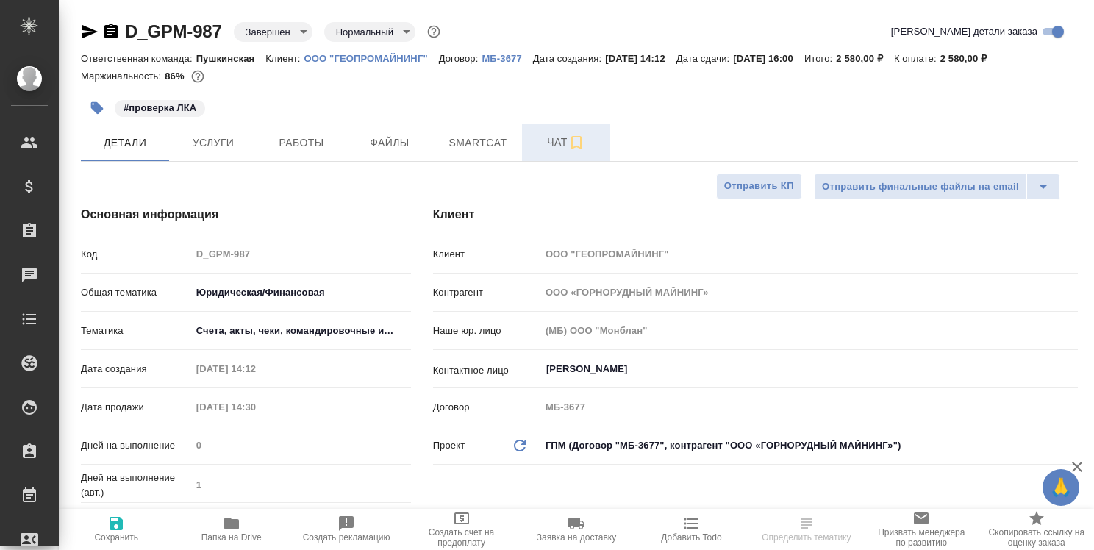
type textarea "x"
click at [556, 139] on span "Чат" at bounding box center [566, 142] width 71 height 18
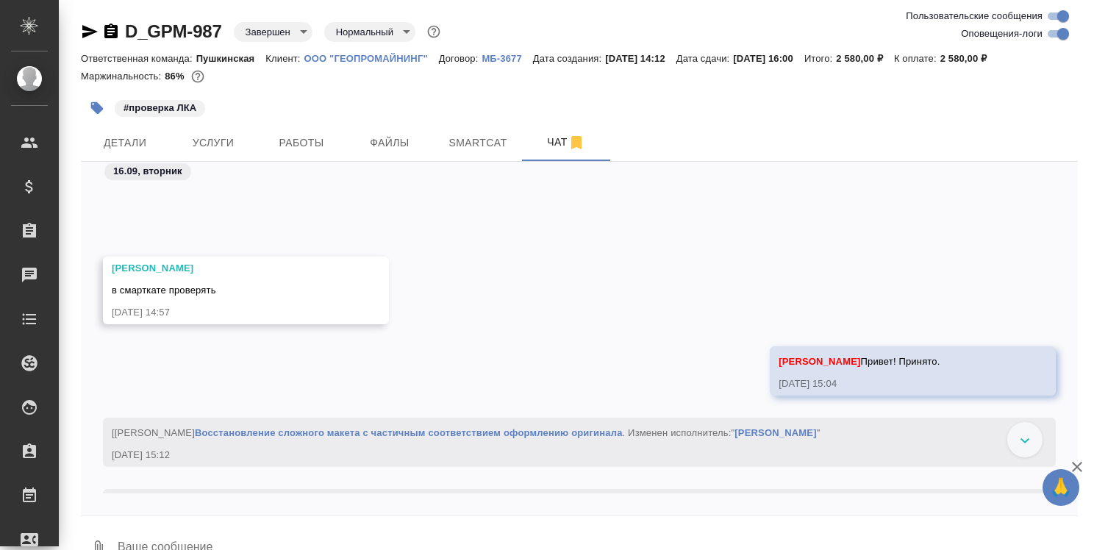
scroll to position [3531, 0]
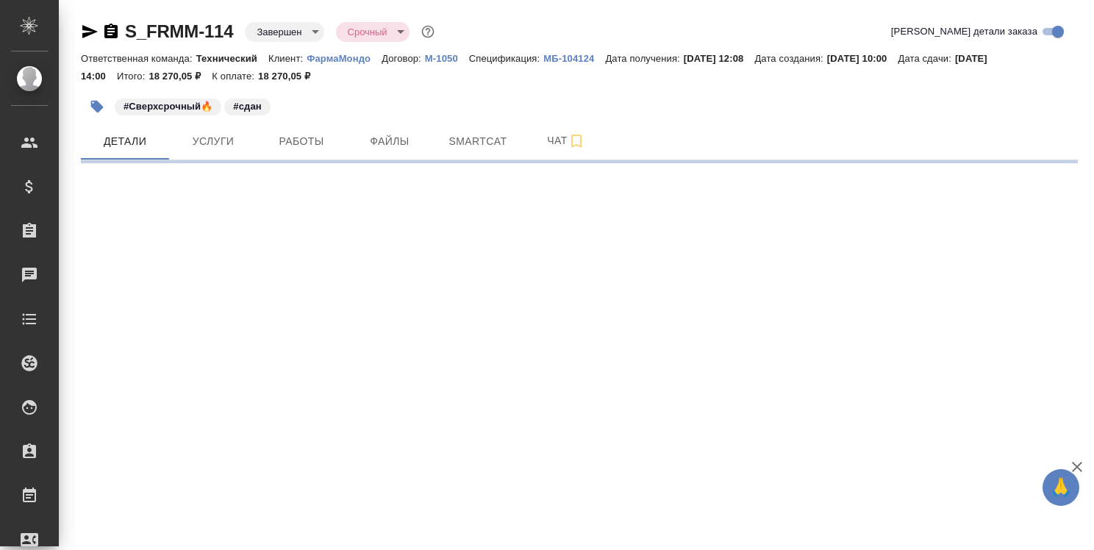
select select "RU"
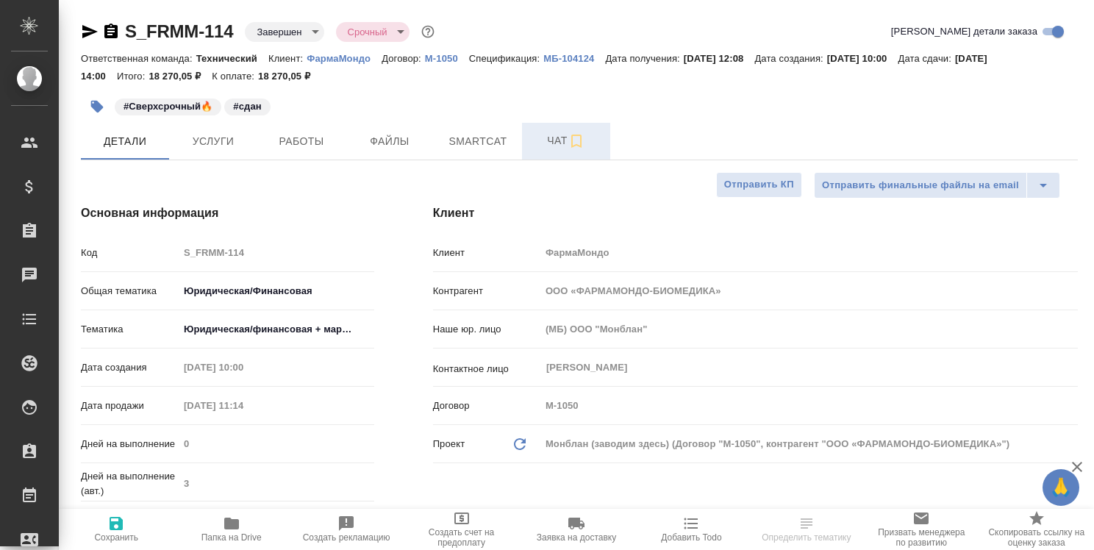
type textarea "x"
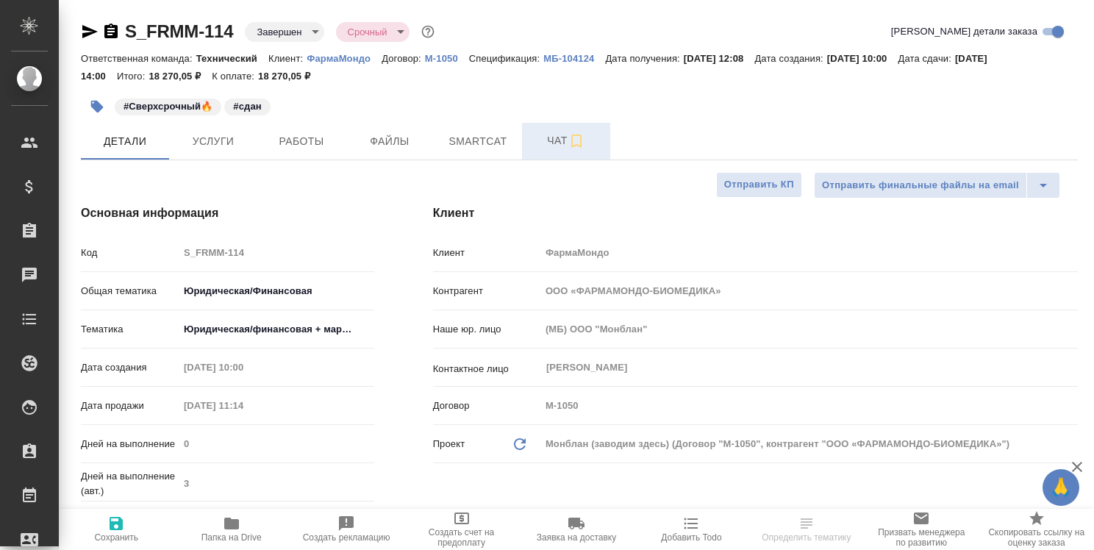
type textarea "x"
click at [547, 144] on span "Чат" at bounding box center [566, 141] width 71 height 18
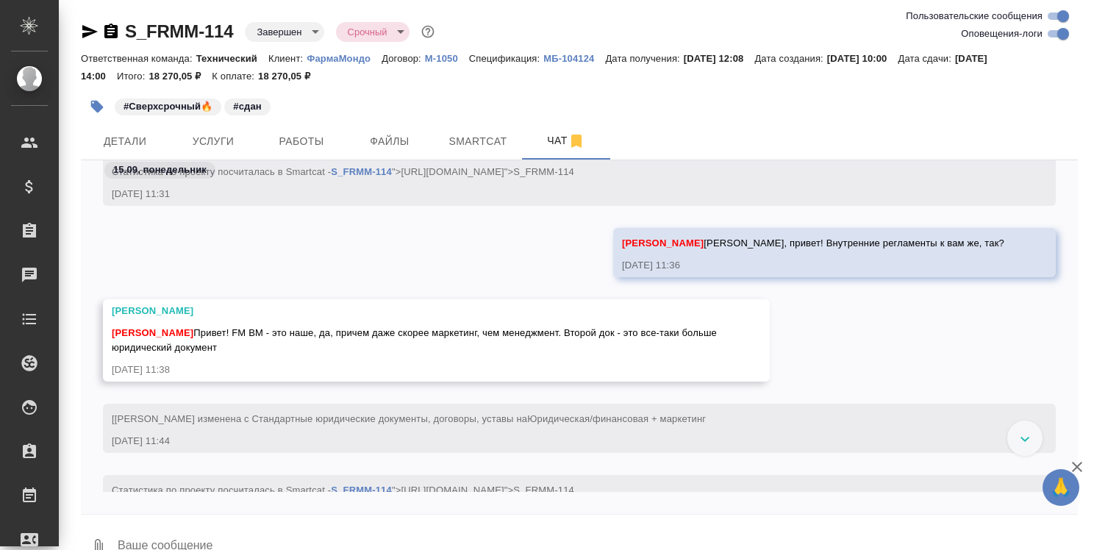
scroll to position [5111, 0]
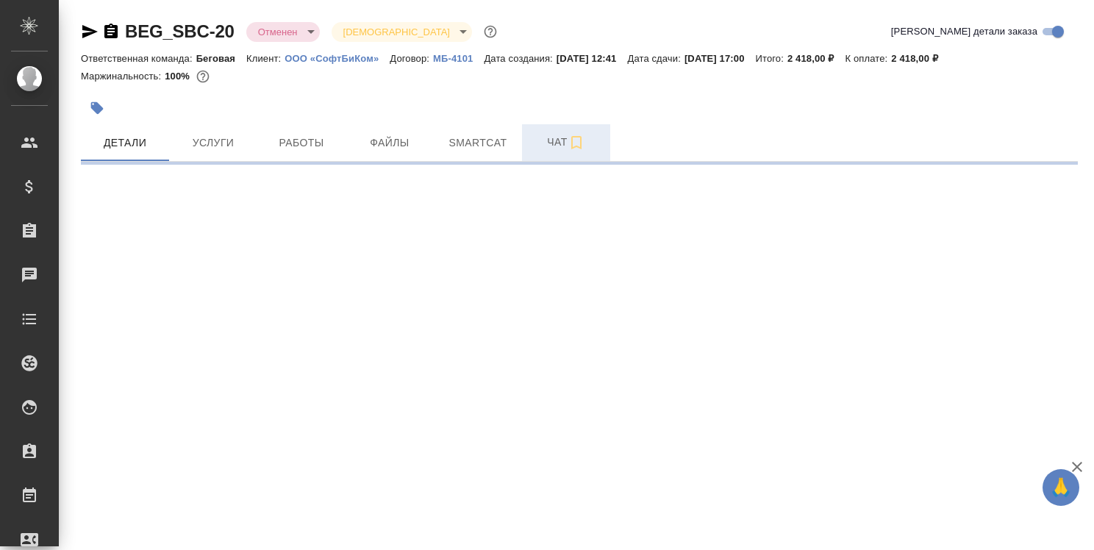
select select "RU"
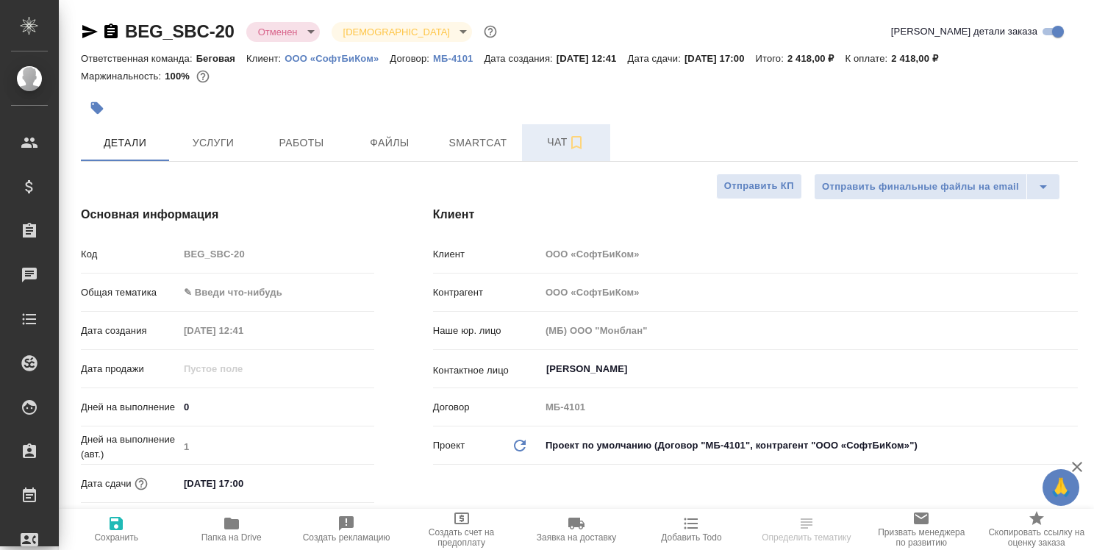
type textarea "x"
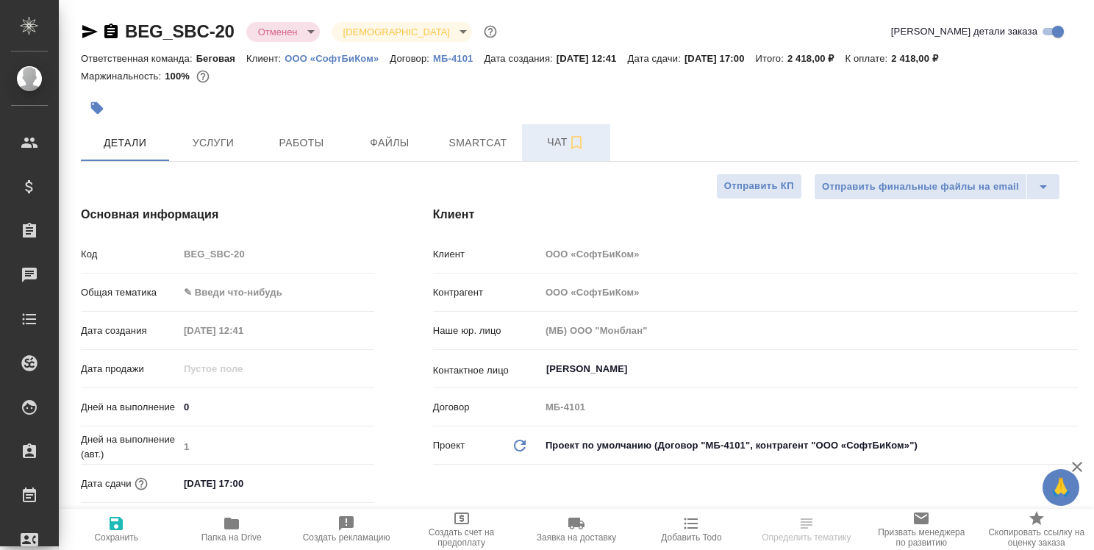
type textarea "x"
click at [558, 139] on span "Чат" at bounding box center [566, 142] width 71 height 18
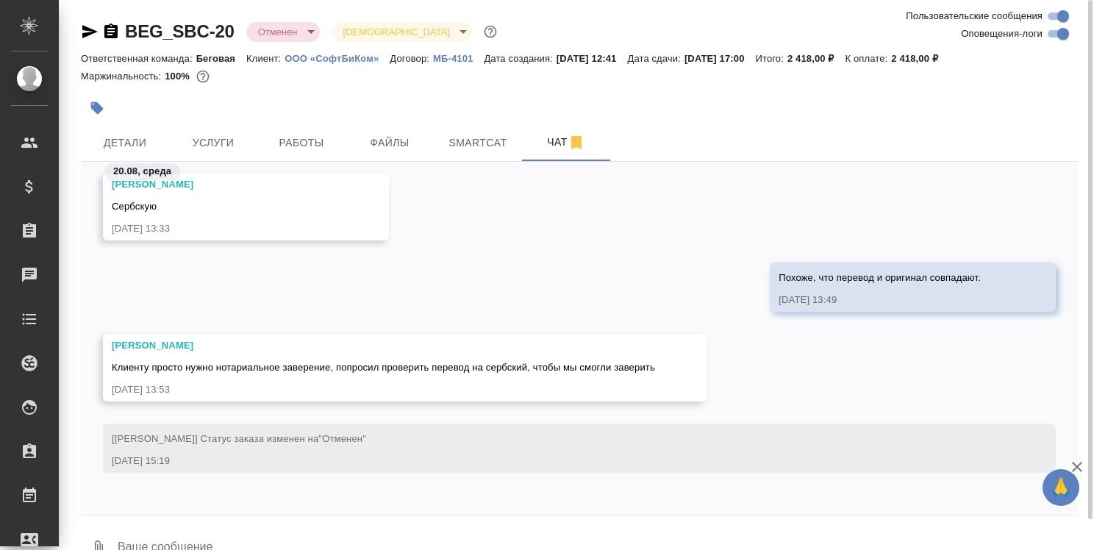
scroll to position [339, 0]
click at [876, 104] on div at bounding box center [579, 108] width 997 height 32
